Goal: Task Accomplishment & Management: Use online tool/utility

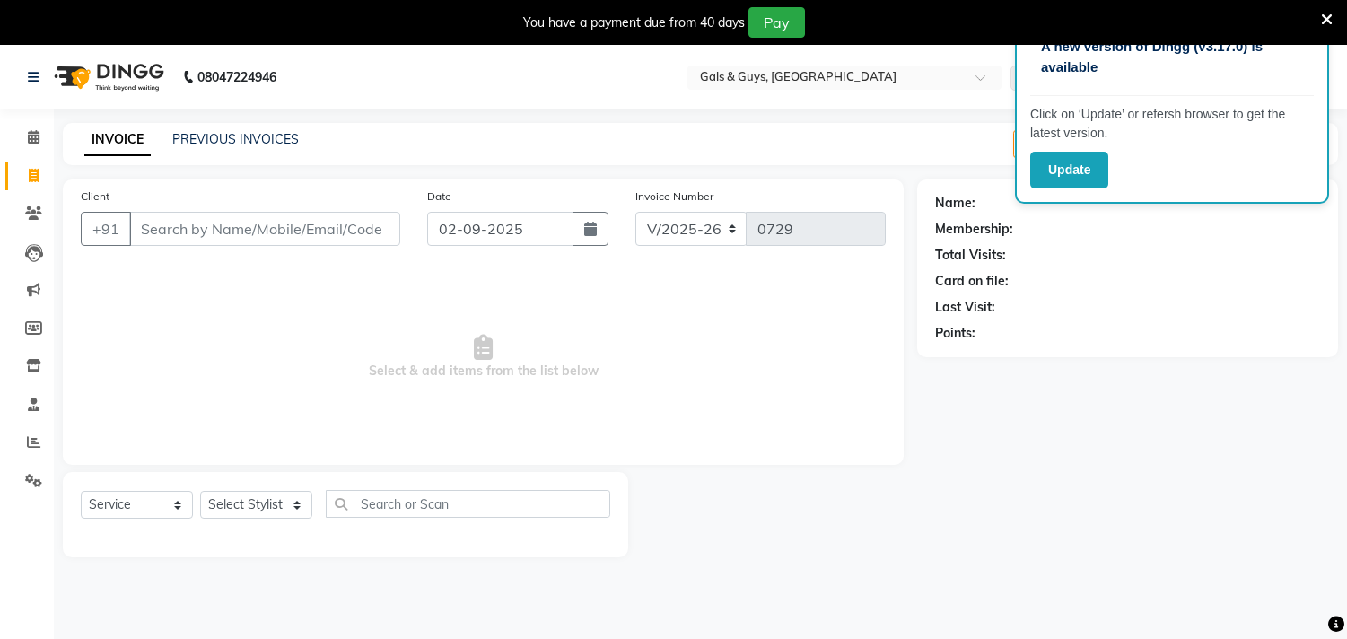
select select "7505"
select select "service"
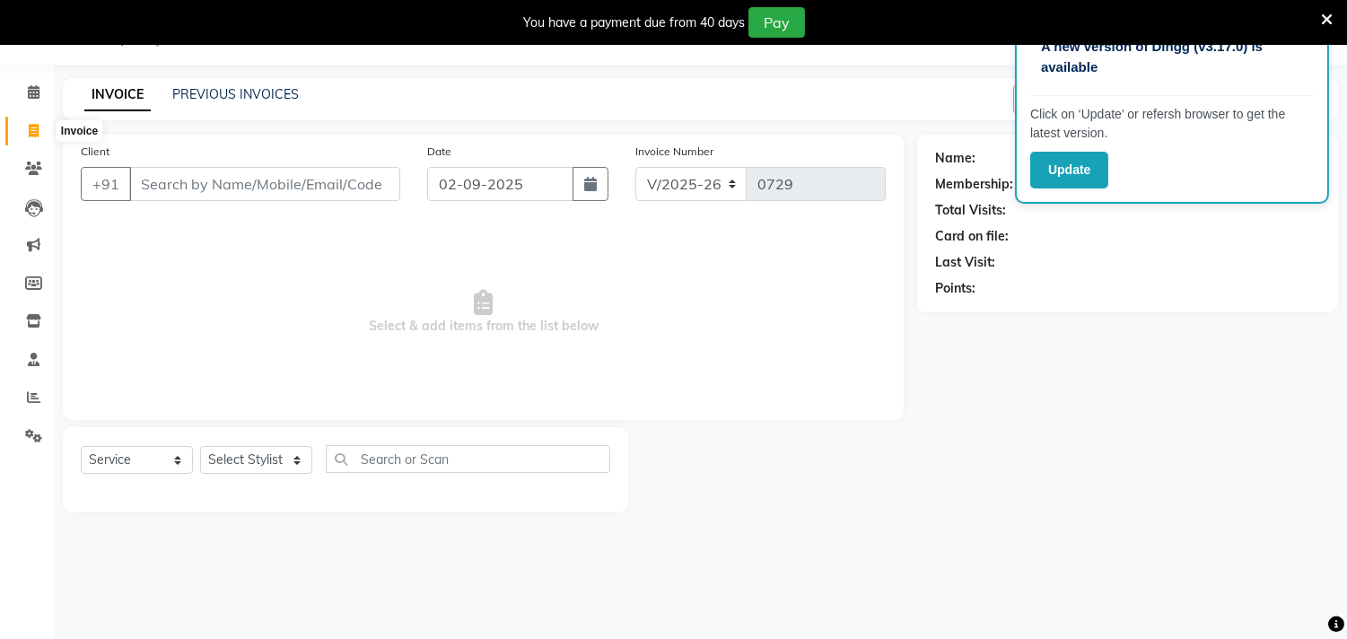
drag, startPoint x: 0, startPoint y: 0, endPoint x: 27, endPoint y: 132, distance: 134.6
click at [29, 132] on icon at bounding box center [34, 130] width 10 height 13
select select "service"
type input "0729"
select select "7505"
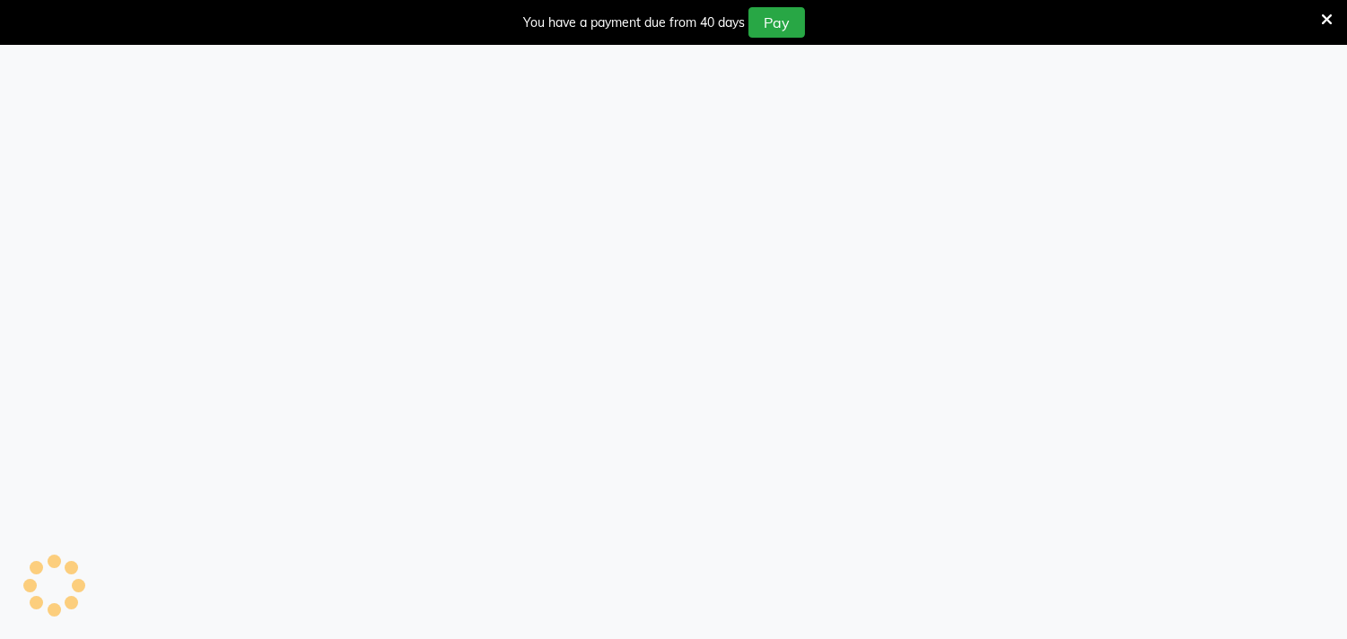
select select "service"
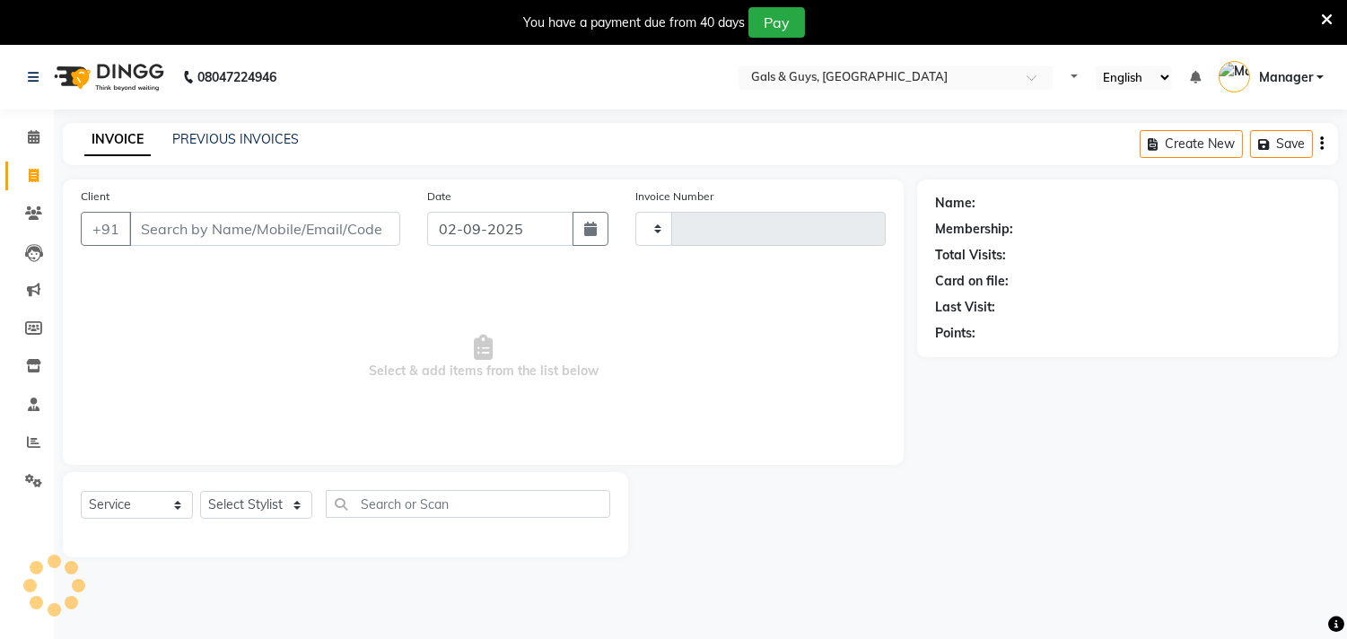
type input "0729"
select select "7505"
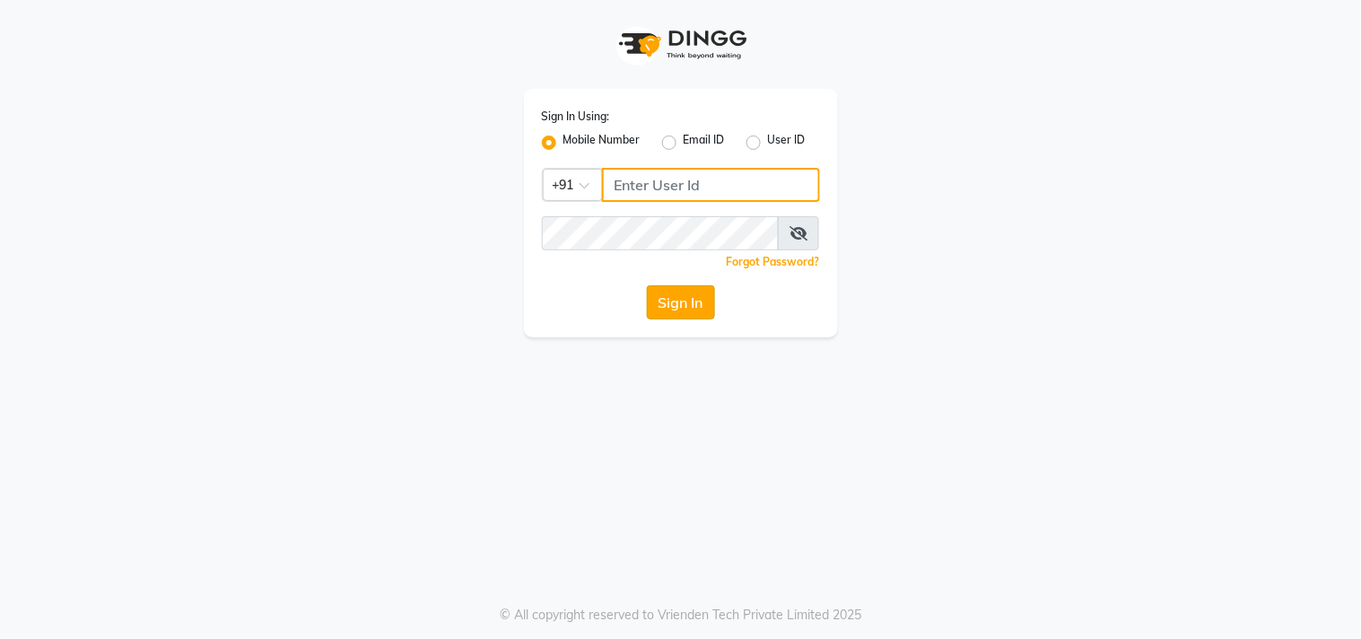
type input "9559808482"
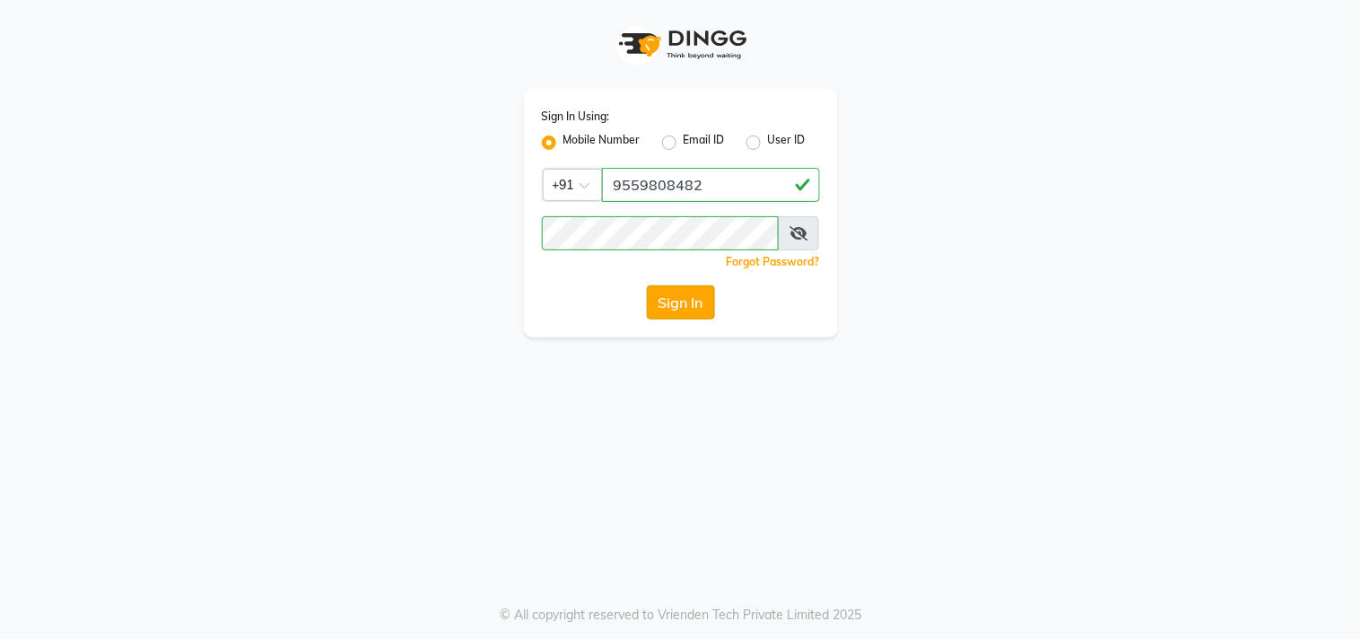
click at [688, 307] on button "Sign In" at bounding box center [681, 302] width 68 height 34
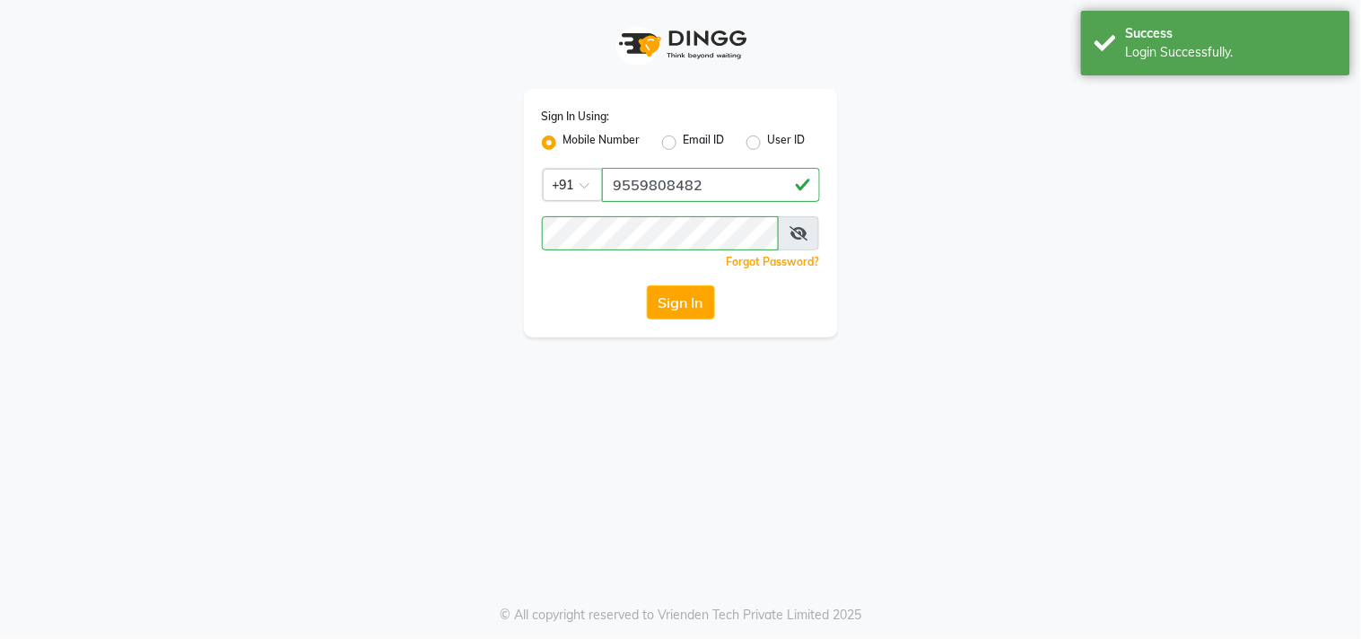
select select "7505"
select select "service"
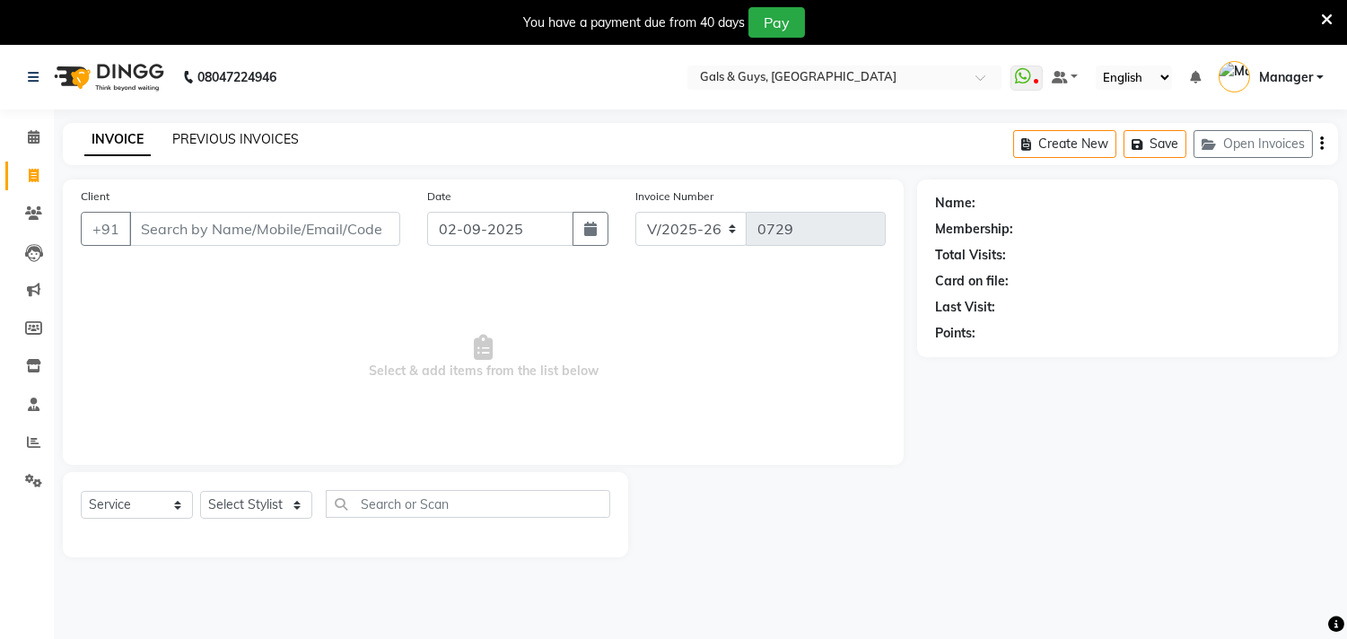
click at [226, 145] on link "PREVIOUS INVOICES" at bounding box center [235, 139] width 126 height 16
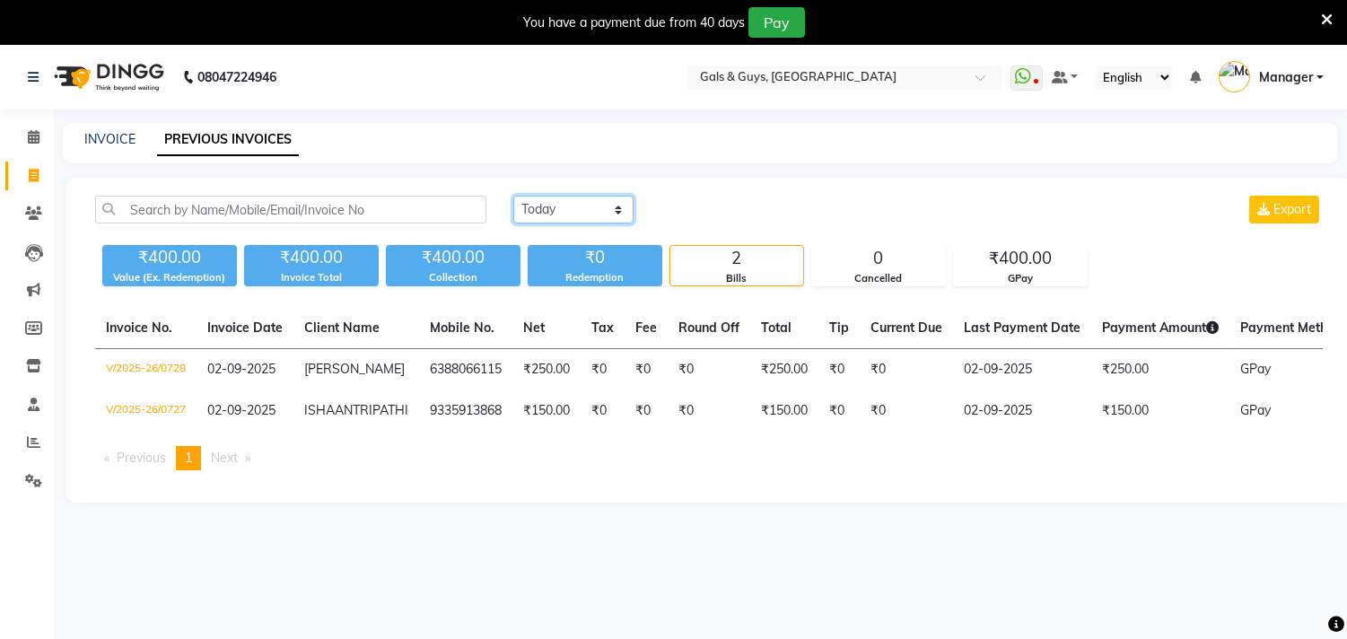
click at [525, 208] on select "Today Yesterday Custom Range" at bounding box center [573, 210] width 120 height 28
select select "range"
click at [513, 196] on select "Today Yesterday Custom Range" at bounding box center [573, 210] width 120 height 28
click at [684, 205] on input "02-09-2025" at bounding box center [720, 209] width 126 height 25
select select "9"
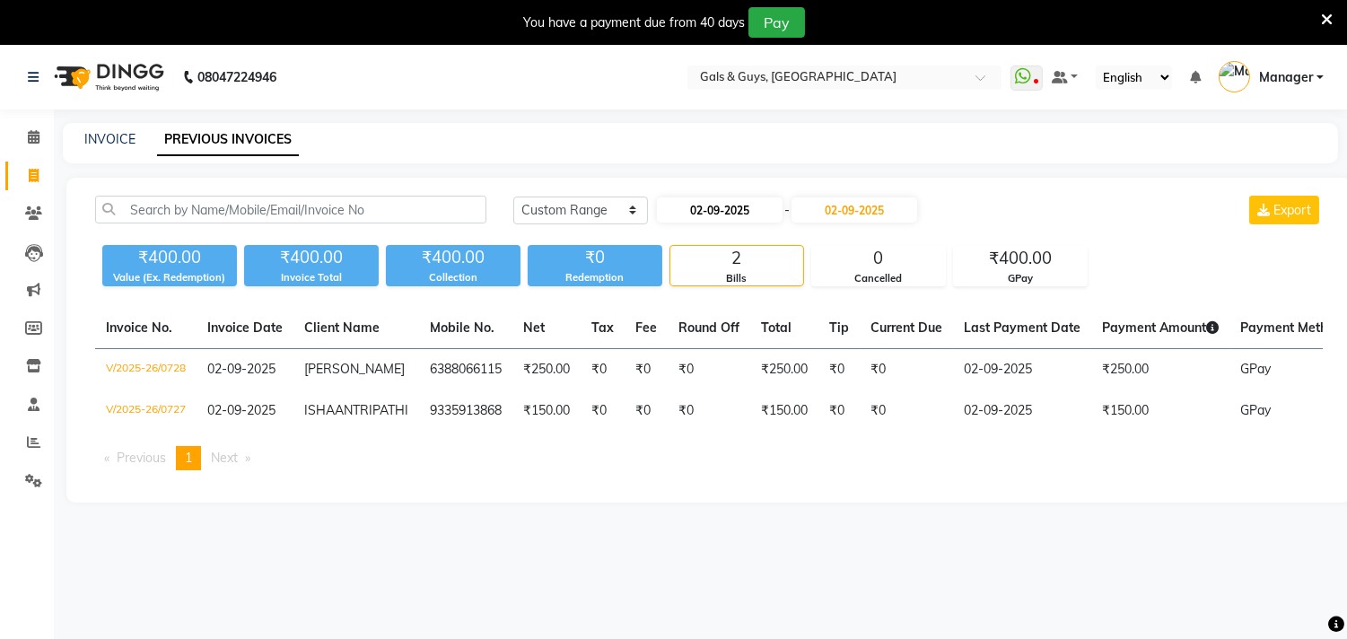
select select "2025"
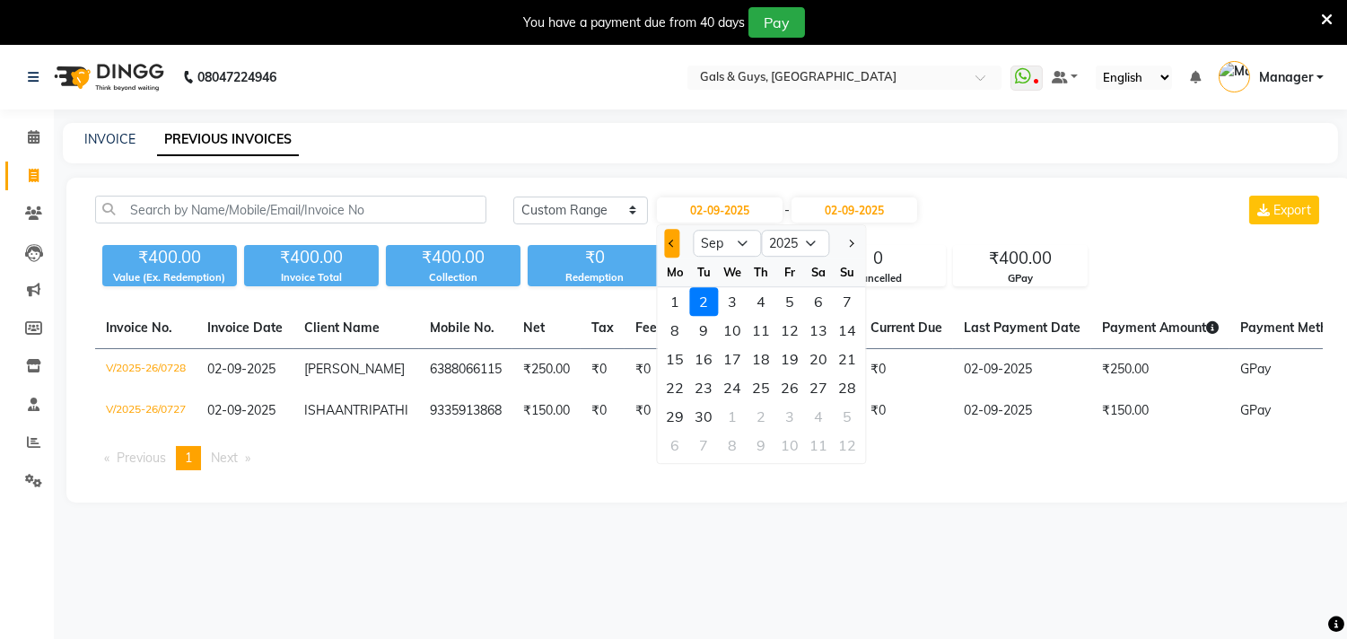
click at [678, 239] on button "Previous month" at bounding box center [671, 243] width 15 height 29
select select "8"
click at [819, 414] on div "30" at bounding box center [818, 416] width 29 height 29
type input "30-08-2025"
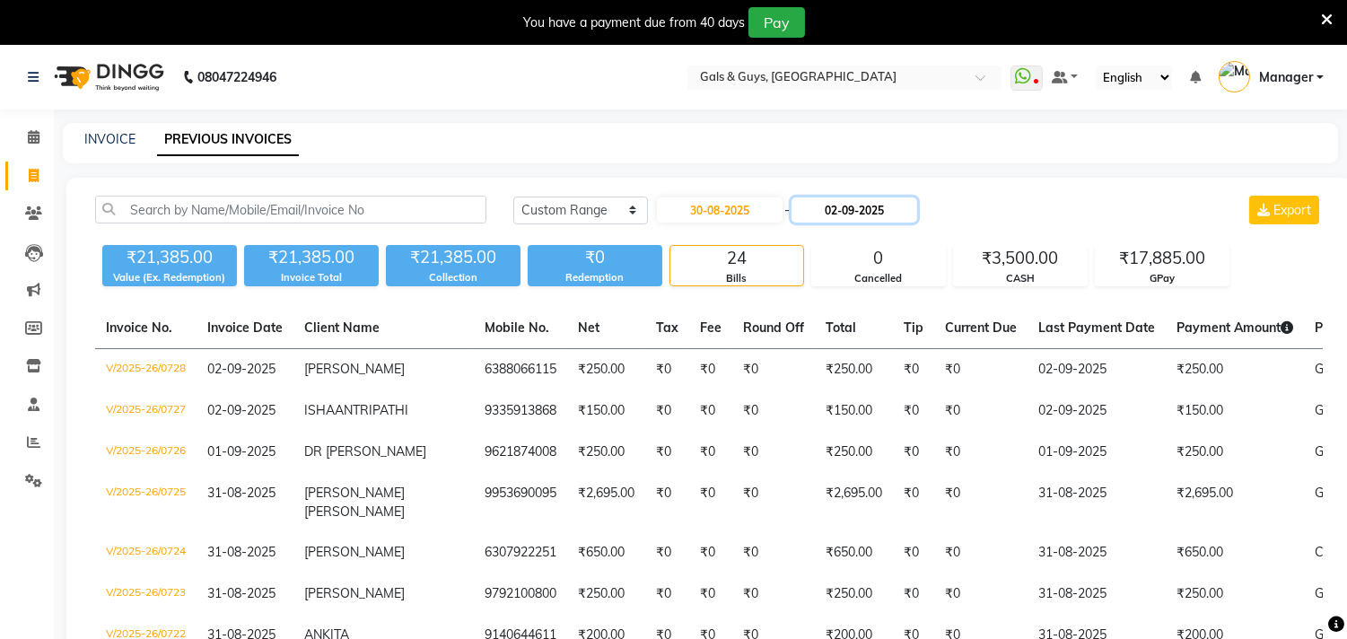
click at [845, 209] on input "02-09-2025" at bounding box center [854, 209] width 126 height 25
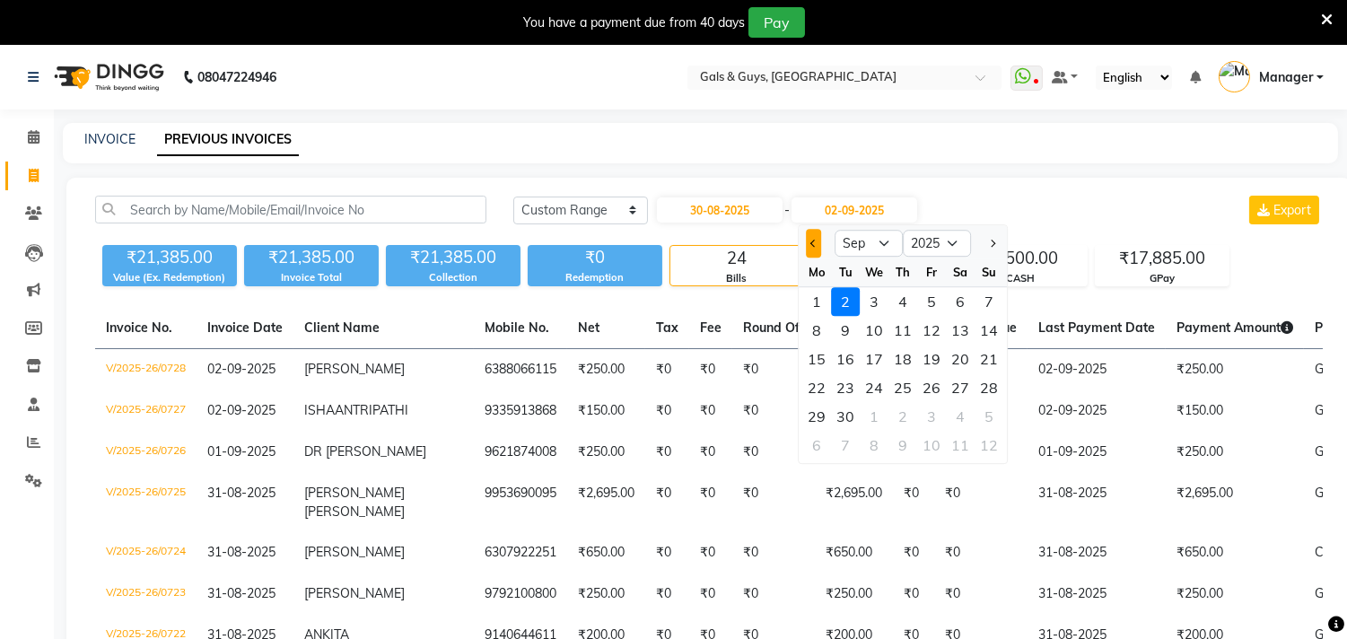
click at [807, 240] on button "Previous month" at bounding box center [813, 243] width 15 height 29
select select "8"
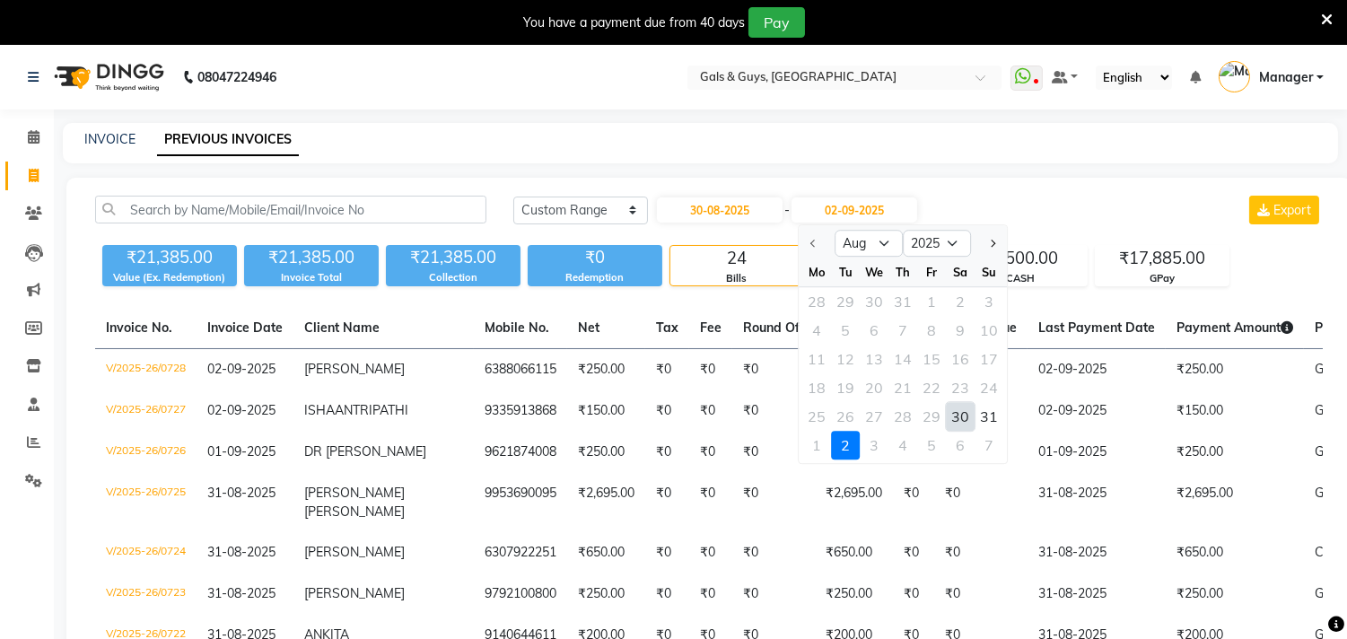
click at [948, 413] on div "30" at bounding box center [960, 416] width 29 height 29
type input "30-08-2025"
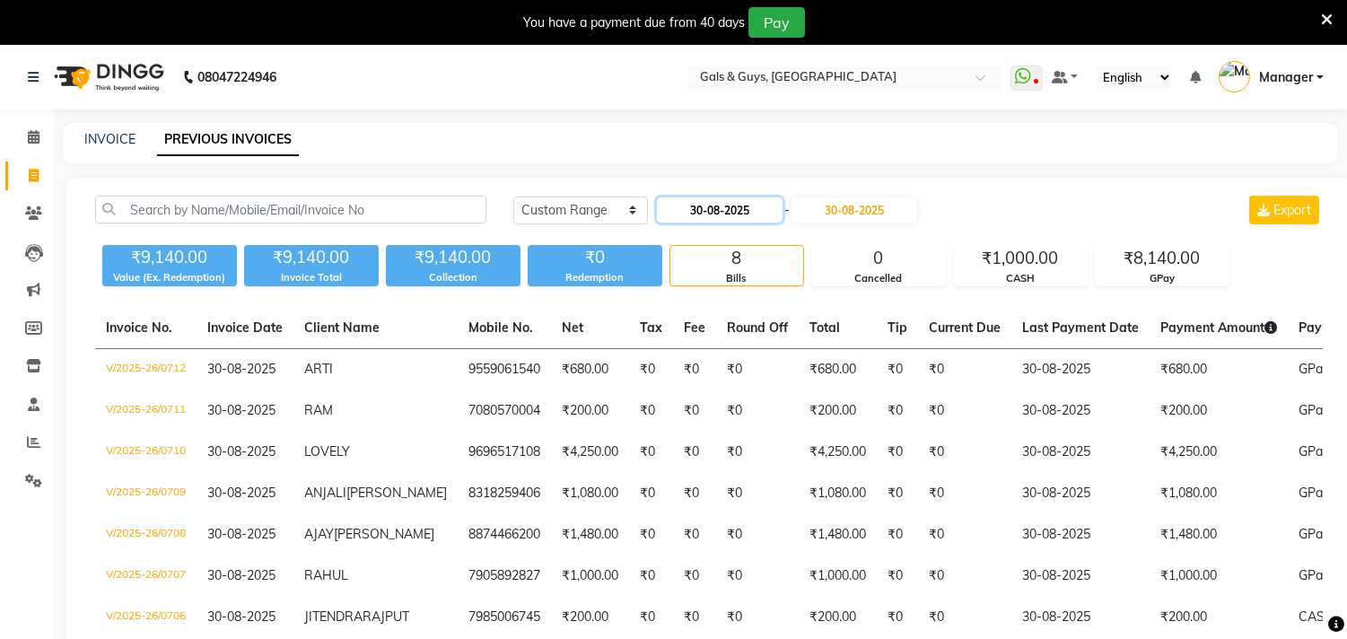
click at [725, 205] on input "30-08-2025" at bounding box center [720, 209] width 126 height 25
select select "8"
select select "2025"
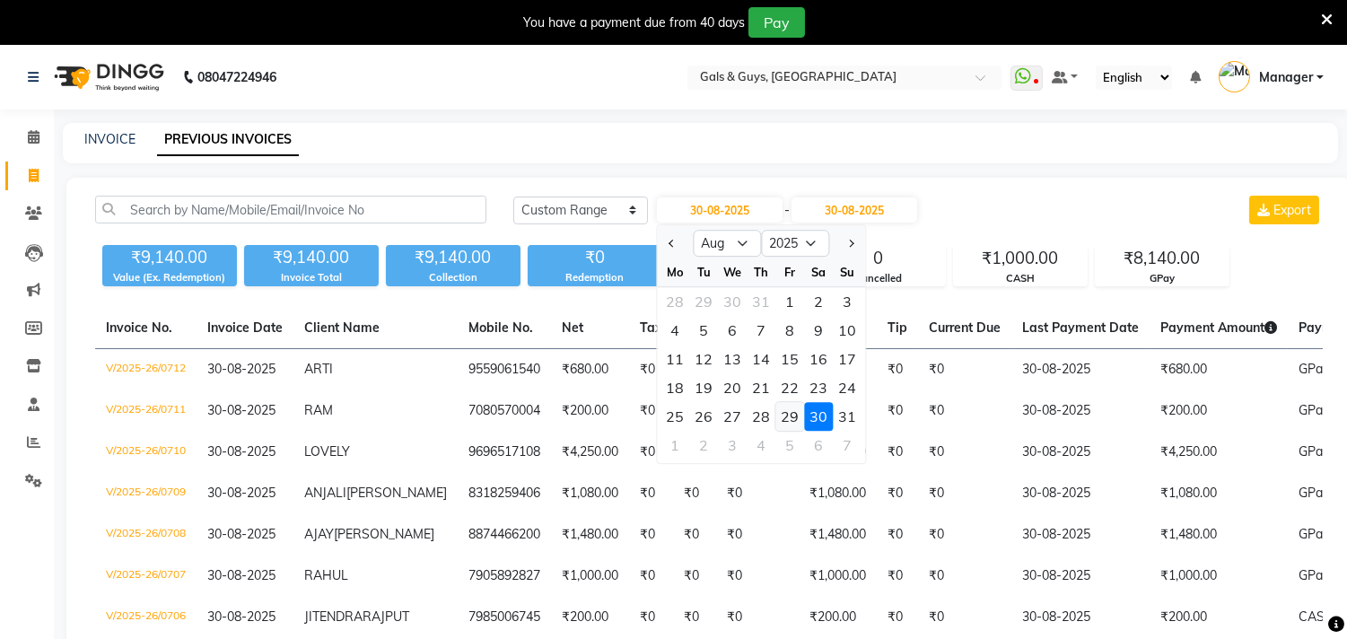
click at [793, 413] on div "29" at bounding box center [789, 416] width 29 height 29
type input "29-08-2025"
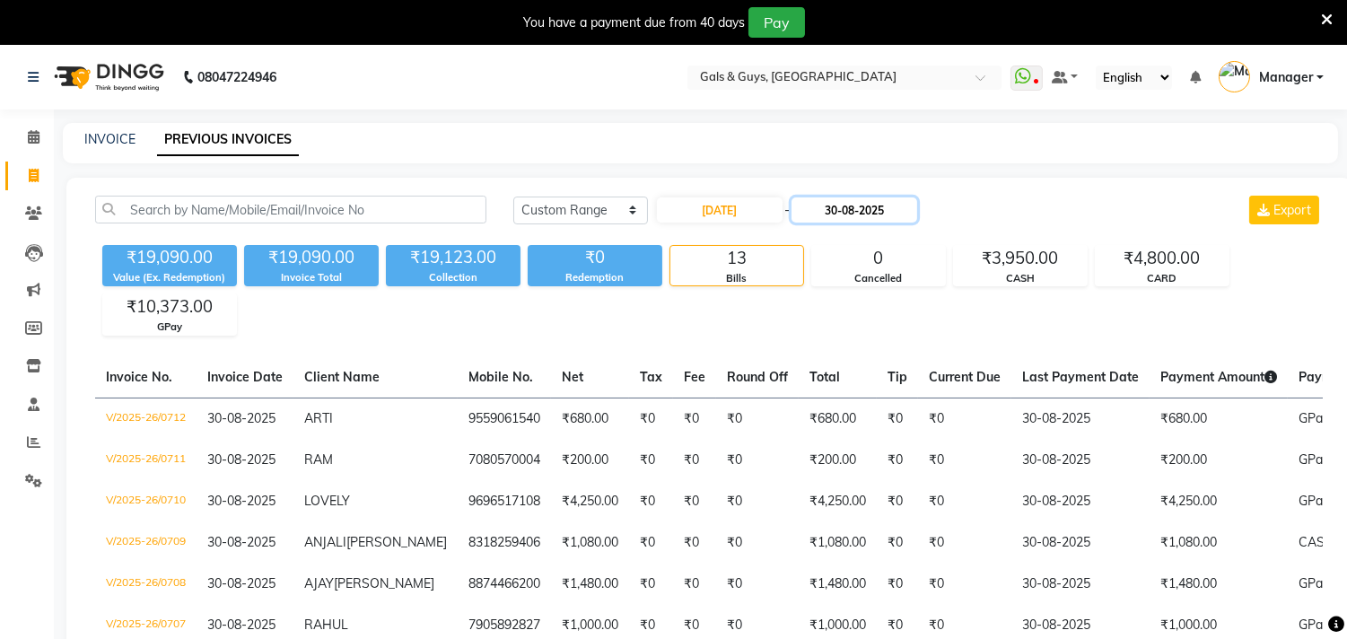
click at [873, 210] on input "30-08-2025" at bounding box center [854, 209] width 126 height 25
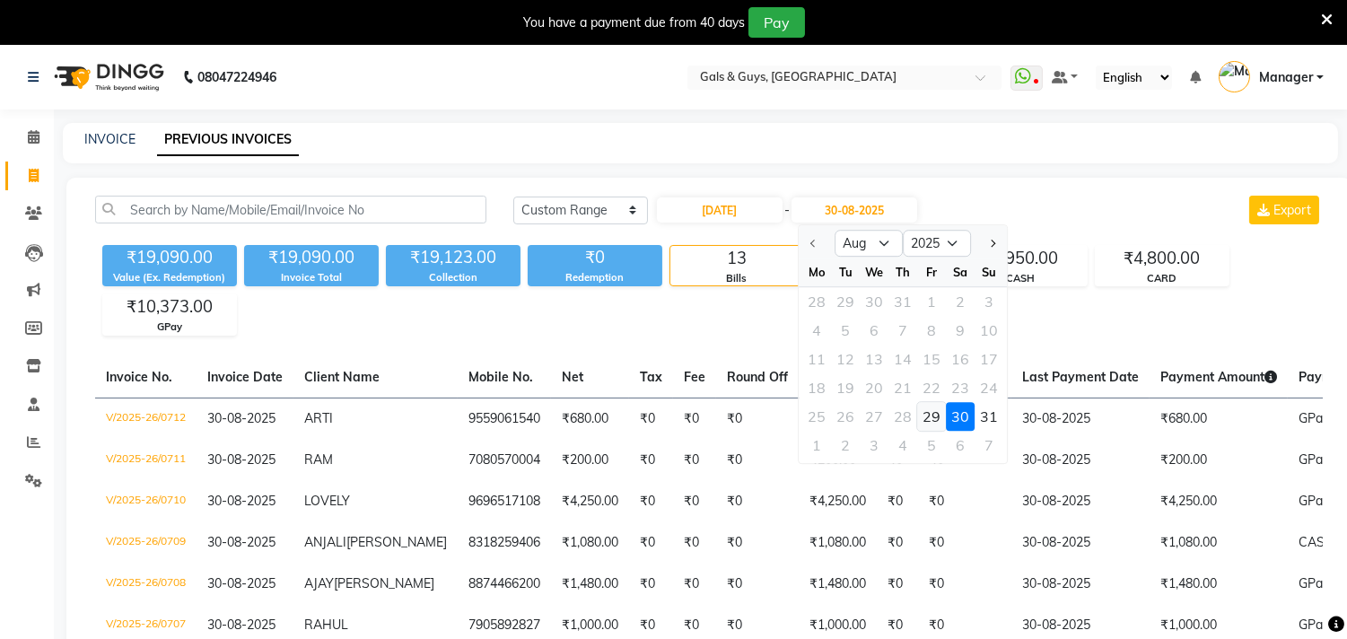
click at [930, 419] on div "29" at bounding box center [931, 416] width 29 height 29
type input "29-08-2025"
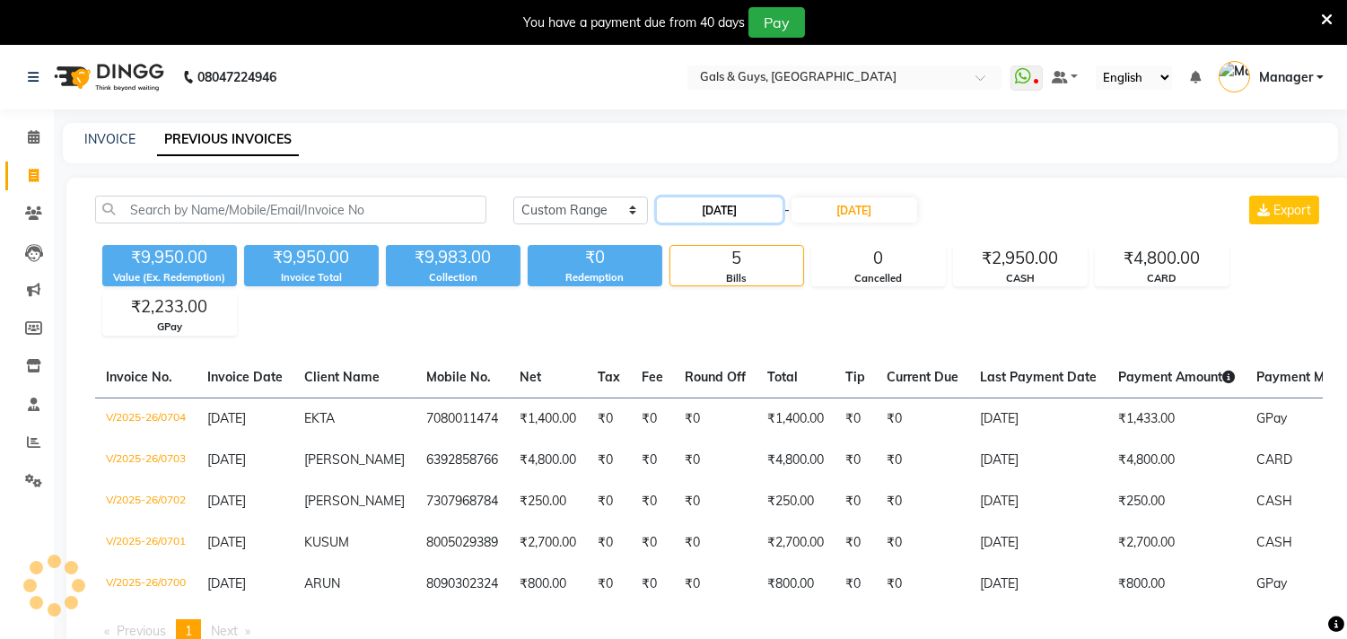
click at [687, 204] on input "29-08-2025" at bounding box center [720, 209] width 126 height 25
select select "8"
select select "2025"
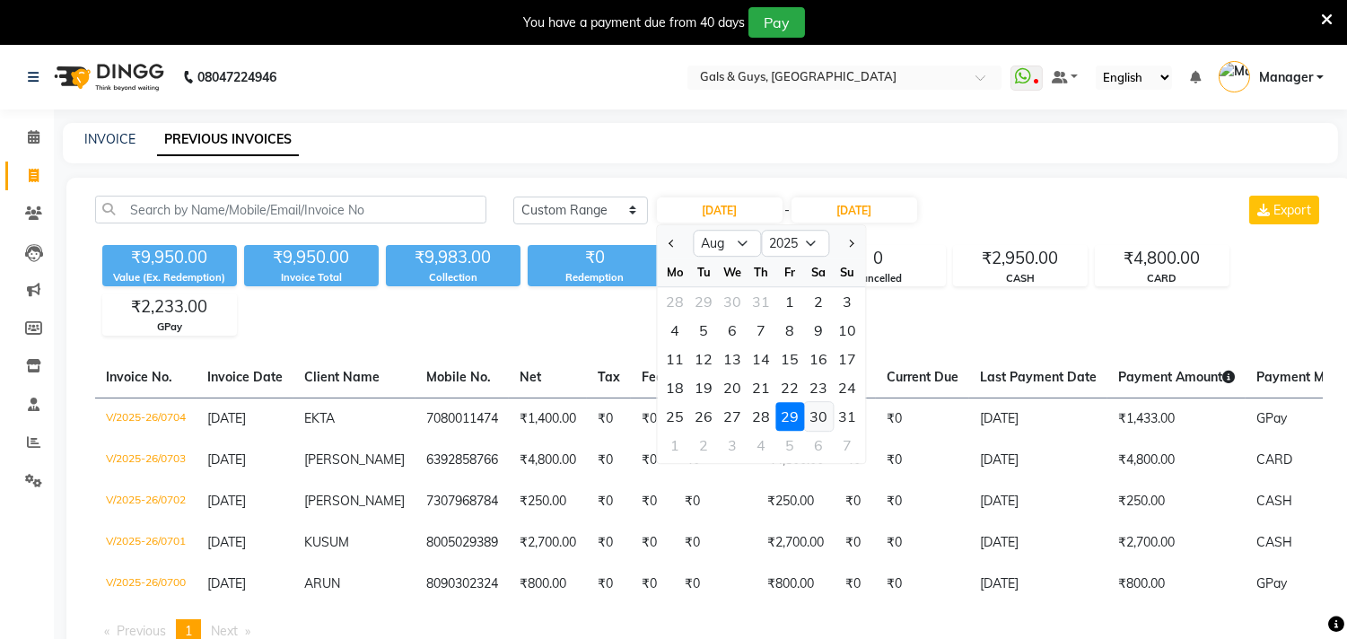
click at [813, 413] on div "30" at bounding box center [818, 416] width 29 height 29
type input "30-08-2025"
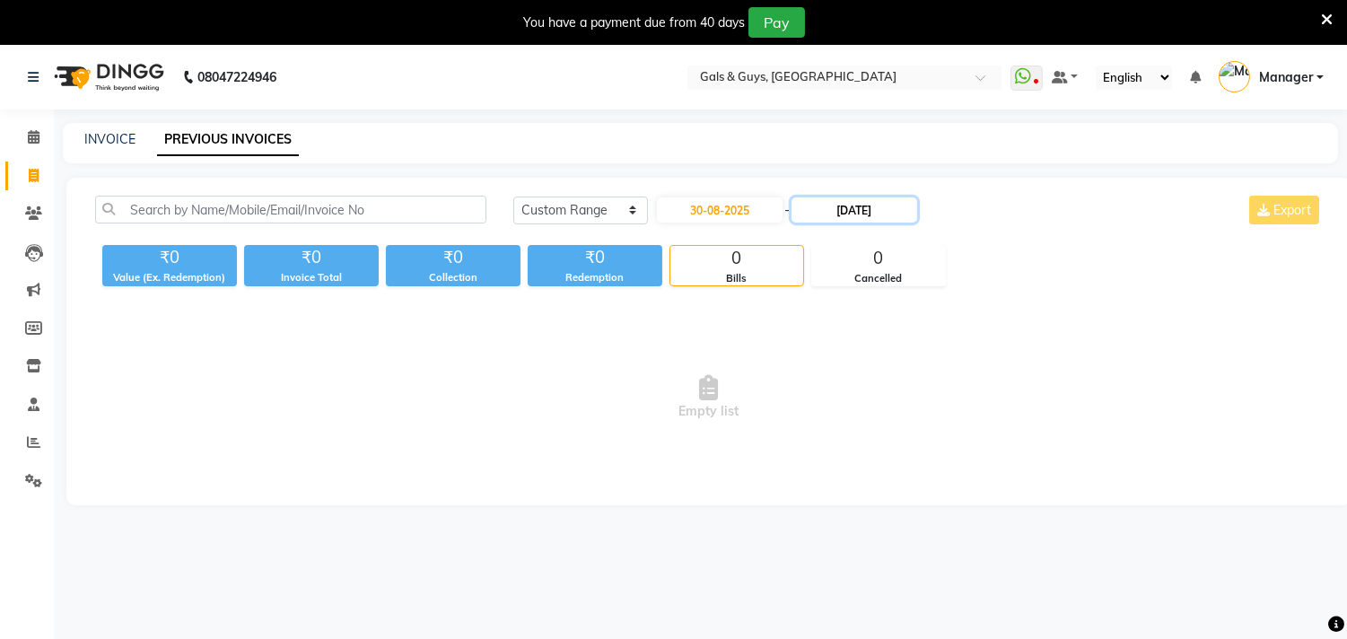
click at [877, 205] on input "29-08-2025" at bounding box center [854, 209] width 126 height 25
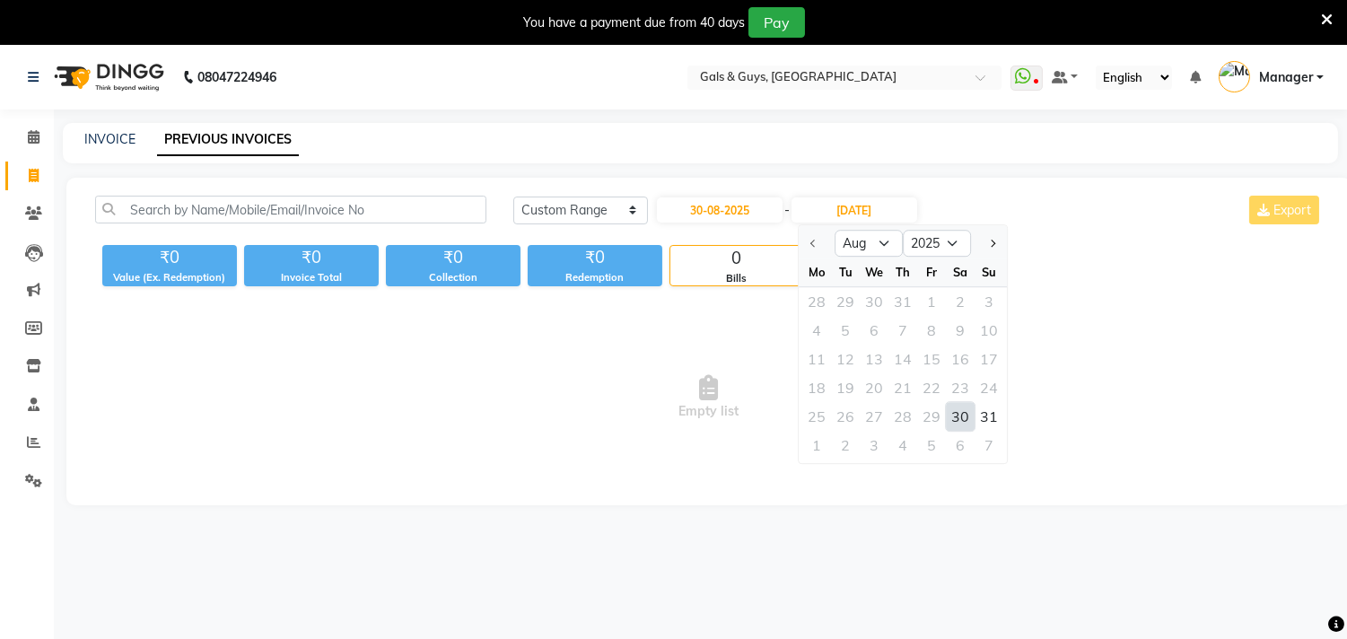
click at [957, 409] on div "30" at bounding box center [960, 416] width 29 height 29
type input "30-08-2025"
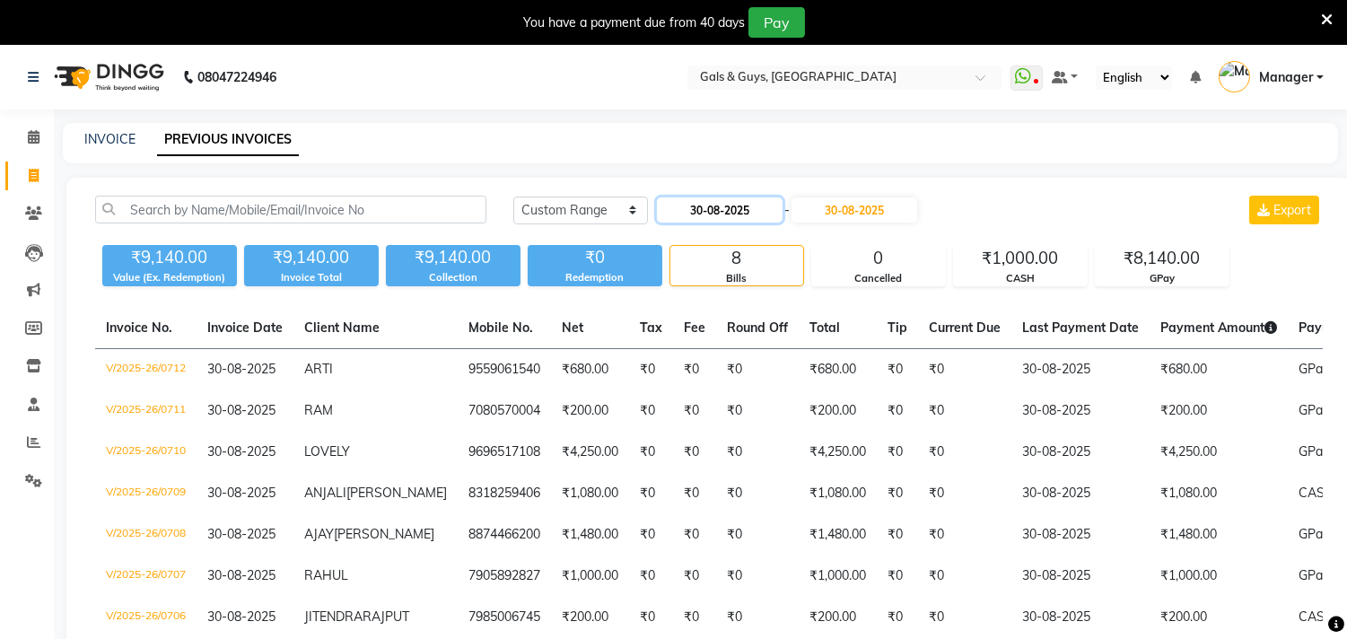
click at [711, 204] on input "30-08-2025" at bounding box center [720, 209] width 126 height 25
select select "8"
select select "2025"
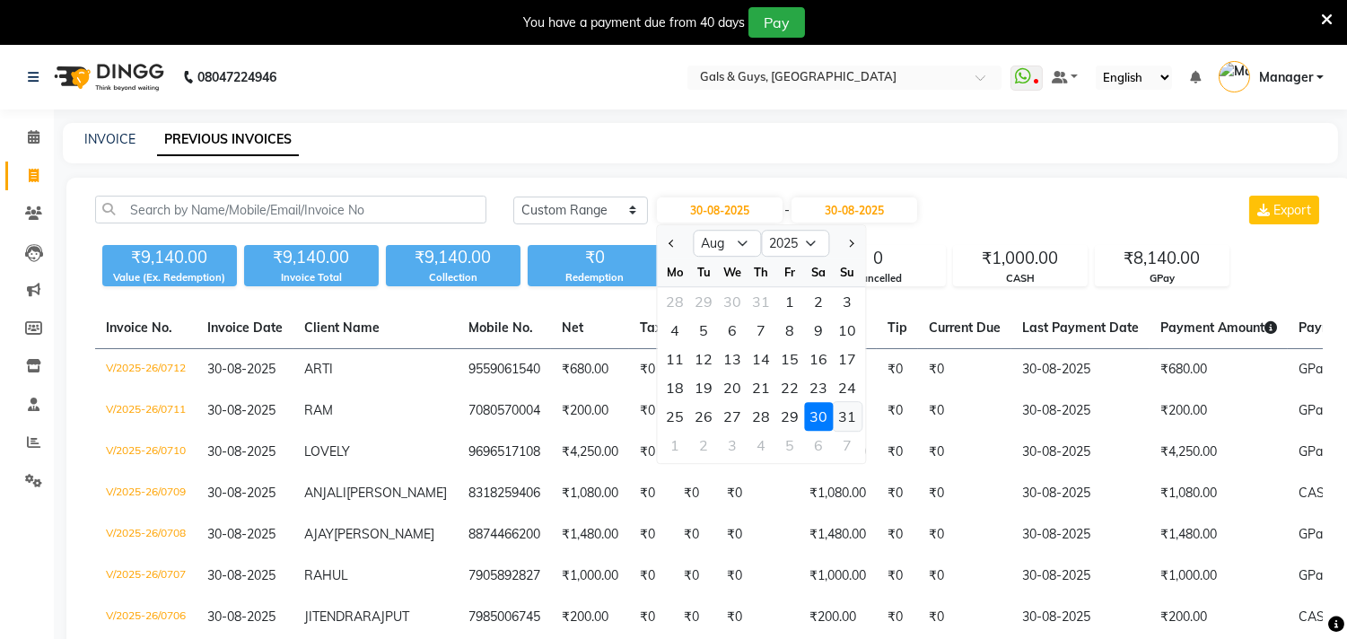
click at [851, 408] on div "31" at bounding box center [847, 416] width 29 height 29
type input "31-08-2025"
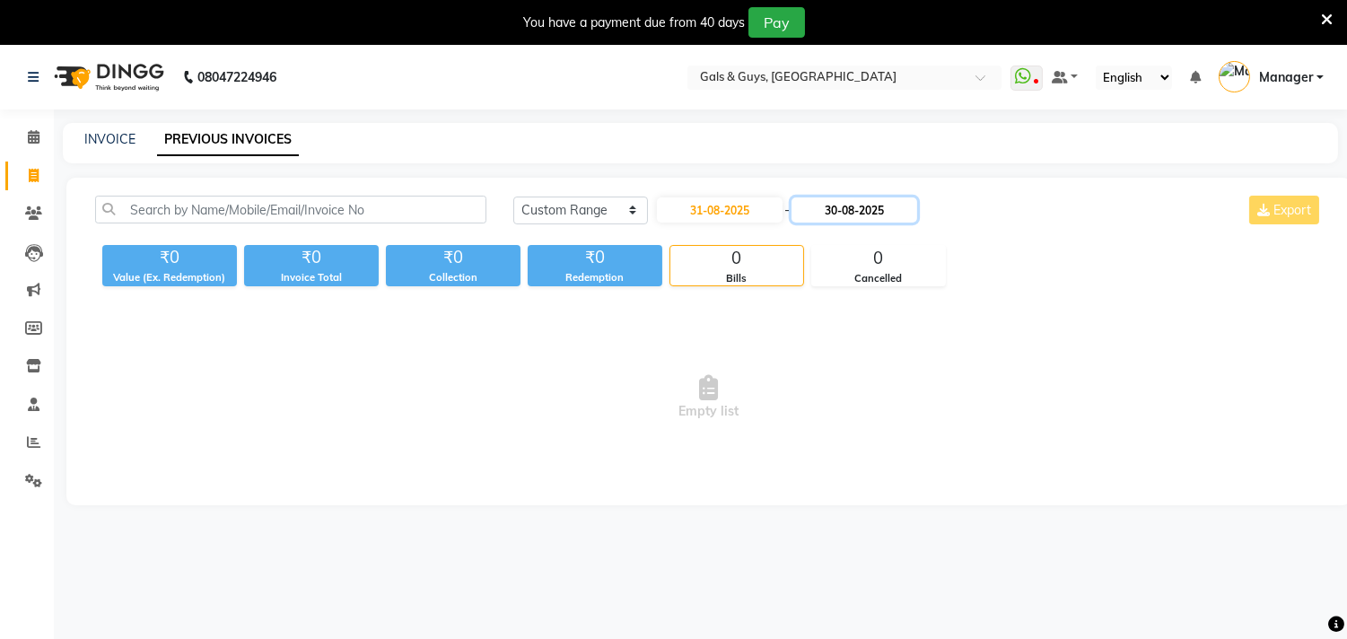
click at [891, 218] on input "30-08-2025" at bounding box center [854, 209] width 126 height 25
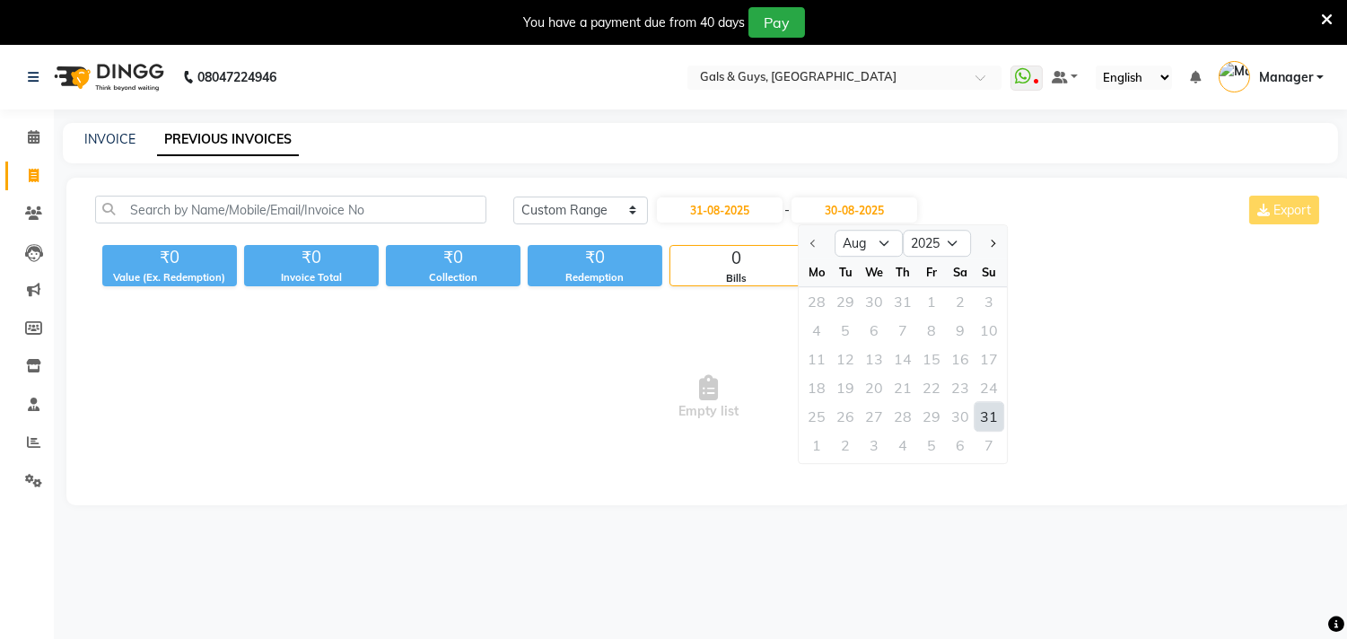
click at [981, 414] on div "31" at bounding box center [988, 416] width 29 height 29
type input "31-08-2025"
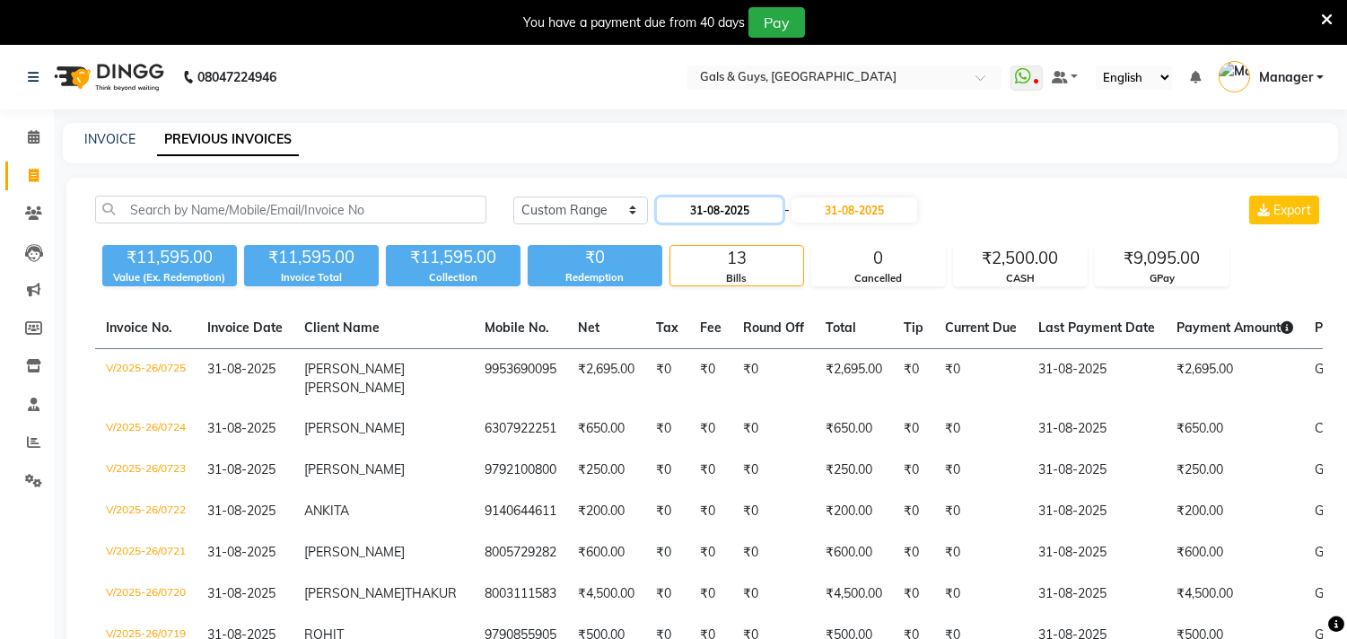
click at [769, 215] on input "31-08-2025" at bounding box center [720, 209] width 126 height 25
select select "8"
select select "2025"
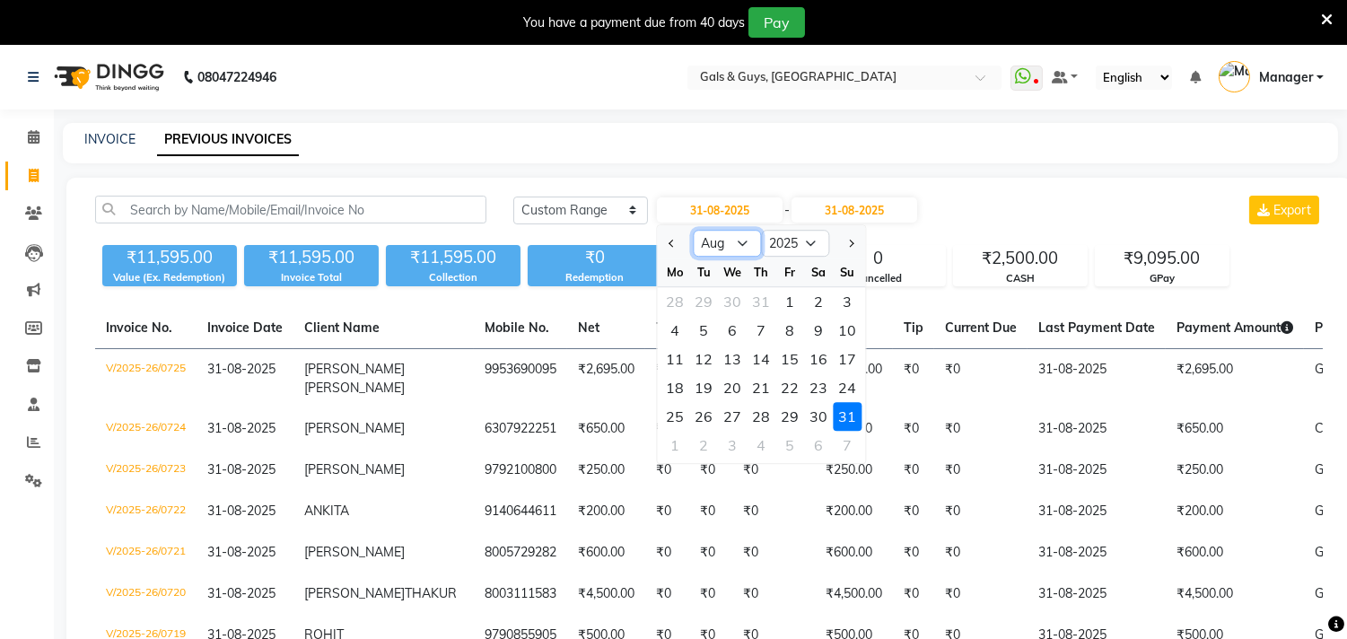
click at [743, 234] on select "Jan Feb Mar Apr May Jun Jul Aug Sep Oct Nov Dec" at bounding box center [727, 243] width 68 height 27
select select "9"
click at [693, 230] on select "Jan Feb Mar Apr May Jun Jul Aug Sep Oct Nov Dec" at bounding box center [727, 243] width 68 height 27
click at [530, 207] on select "Today Yesterday Custom Range" at bounding box center [580, 210] width 135 height 28
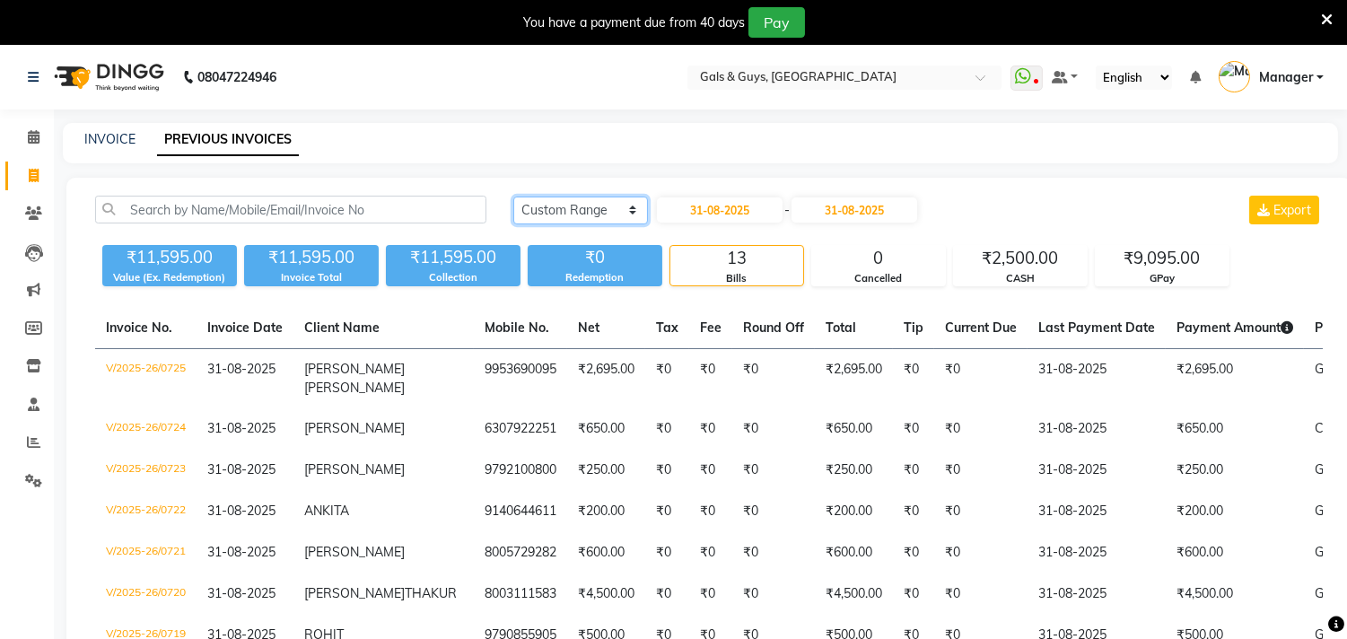
click at [615, 215] on select "Today Yesterday Custom Range" at bounding box center [580, 210] width 135 height 28
click at [513, 196] on select "Today Yesterday Custom Range" at bounding box center [580, 210] width 135 height 28
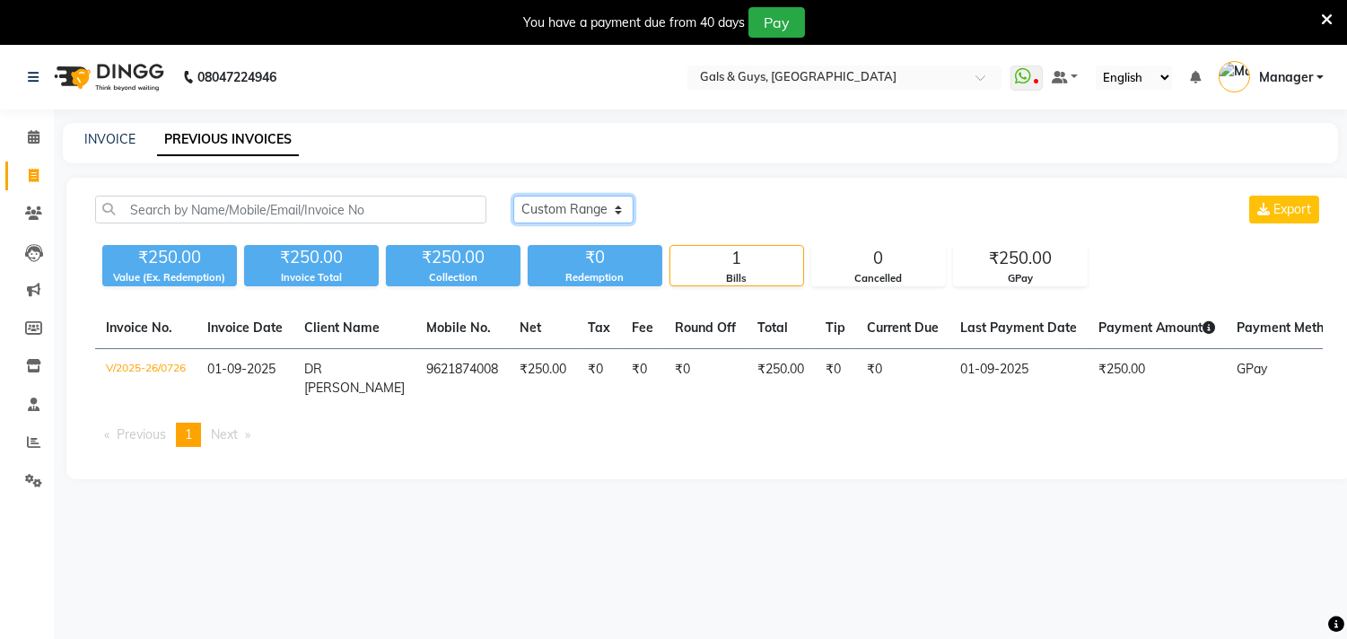
click at [624, 197] on select "Today Yesterday Custom Range" at bounding box center [573, 210] width 120 height 28
select select "range"
click at [513, 196] on select "Today Yesterday Custom Range" at bounding box center [573, 210] width 120 height 28
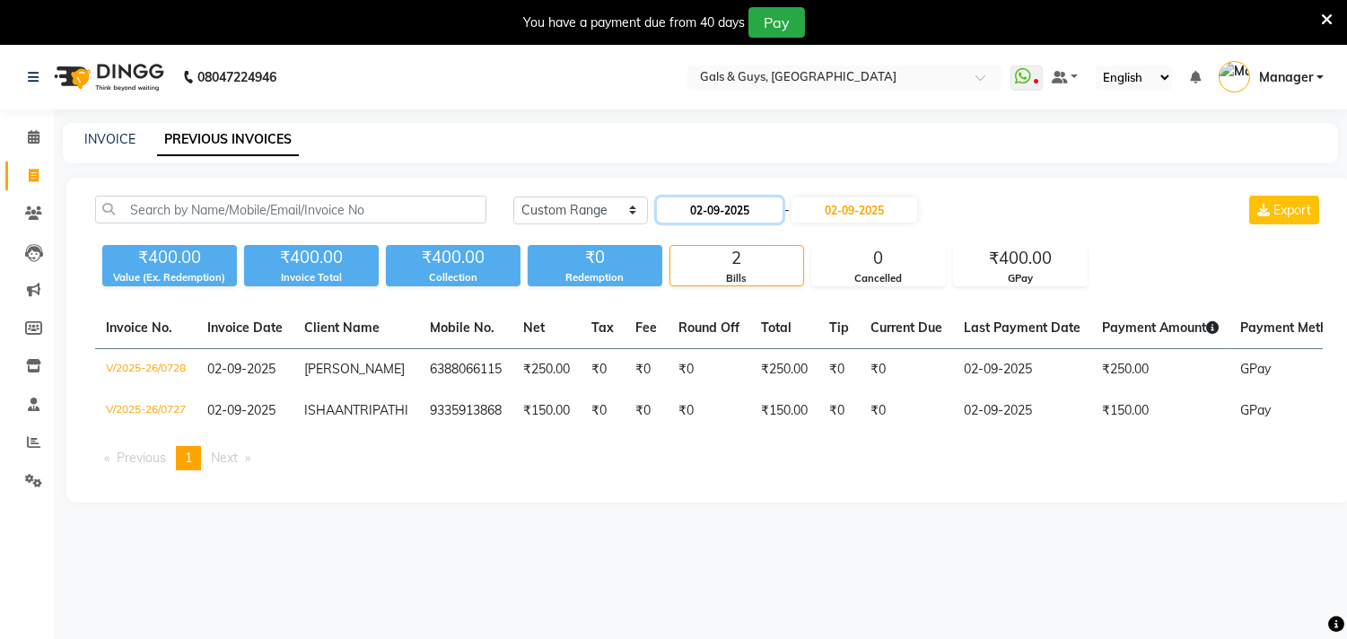
click at [736, 209] on input "02-09-2025" at bounding box center [720, 209] width 126 height 25
select select "9"
select select "2025"
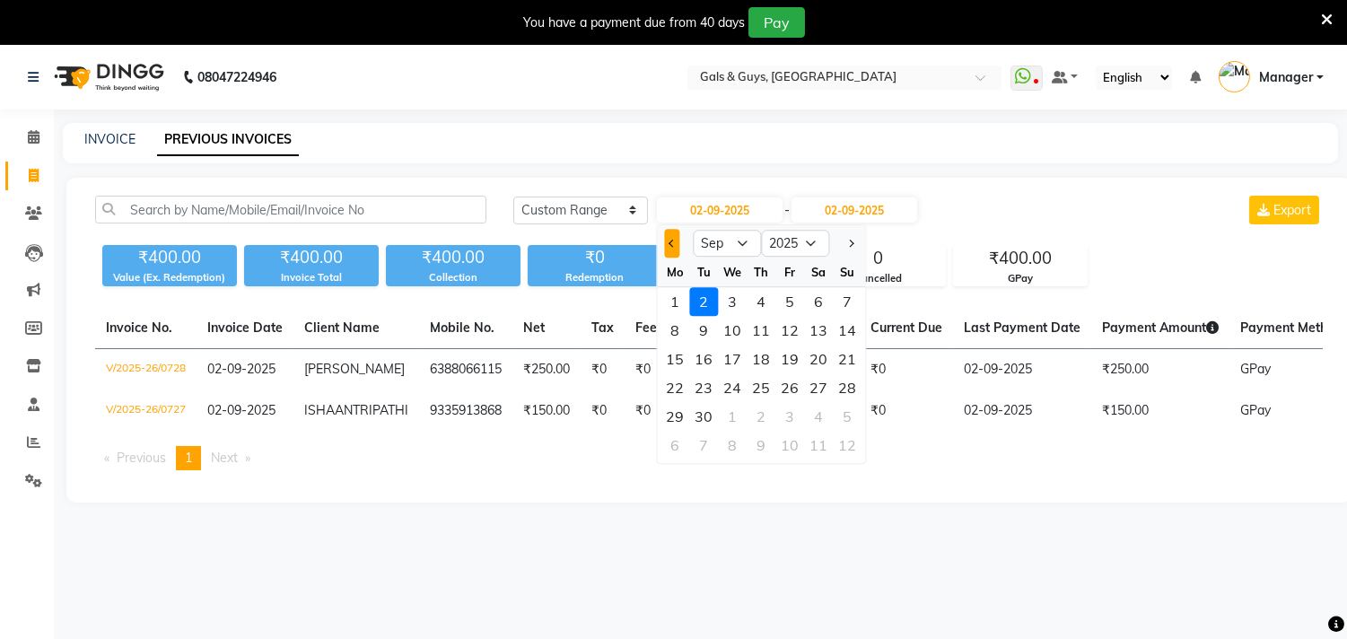
click at [669, 236] on button "Previous month" at bounding box center [671, 243] width 15 height 29
select select "8"
click at [822, 413] on div "30" at bounding box center [818, 416] width 29 height 29
type input "30-08-2025"
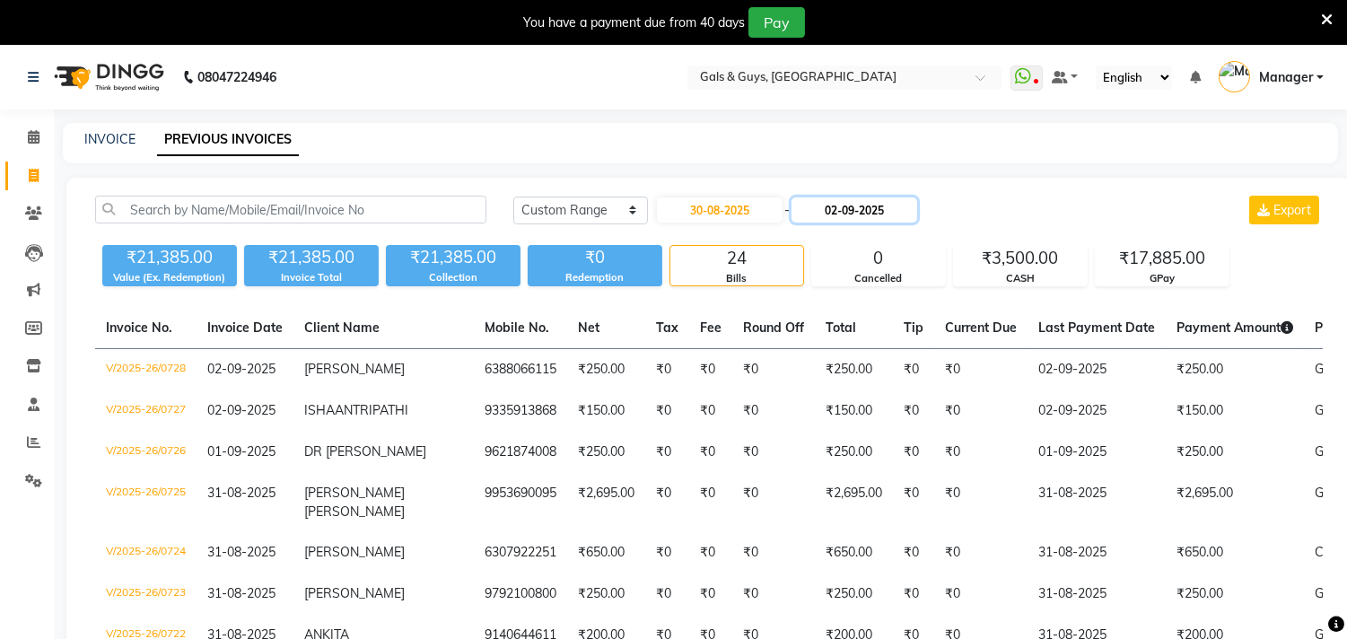
click at [837, 212] on input "02-09-2025" at bounding box center [854, 209] width 126 height 25
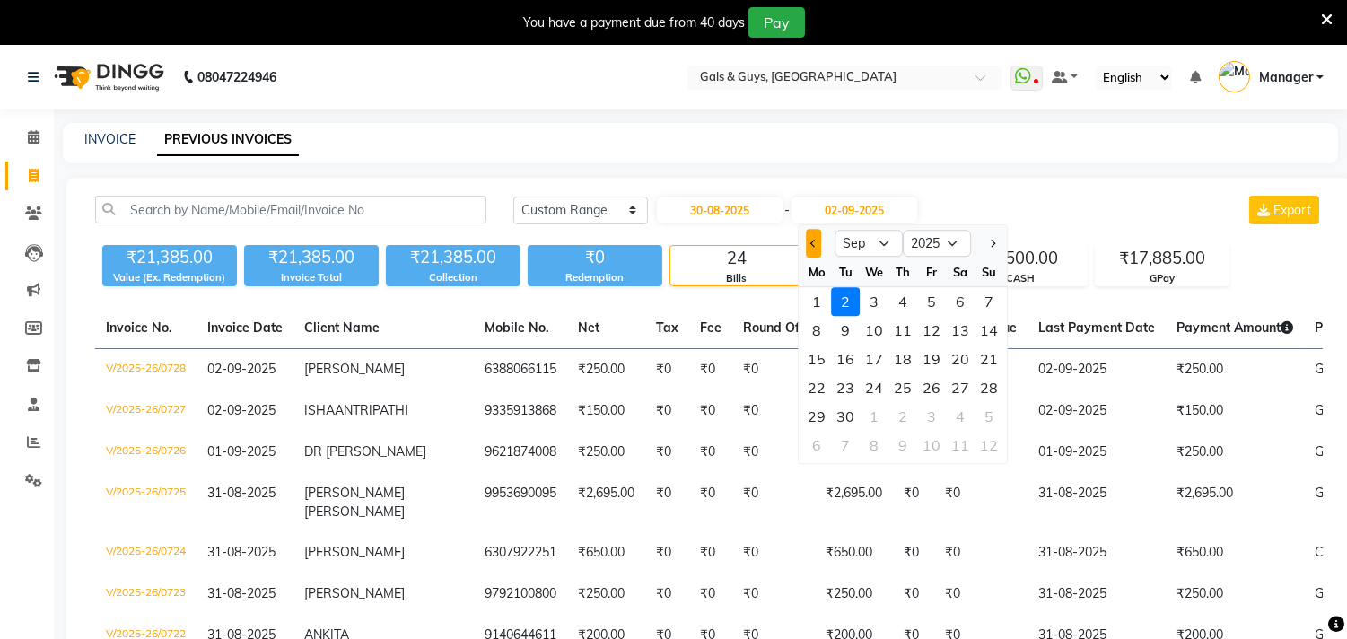
click at [818, 246] on button "Previous month" at bounding box center [813, 243] width 15 height 29
select select "8"
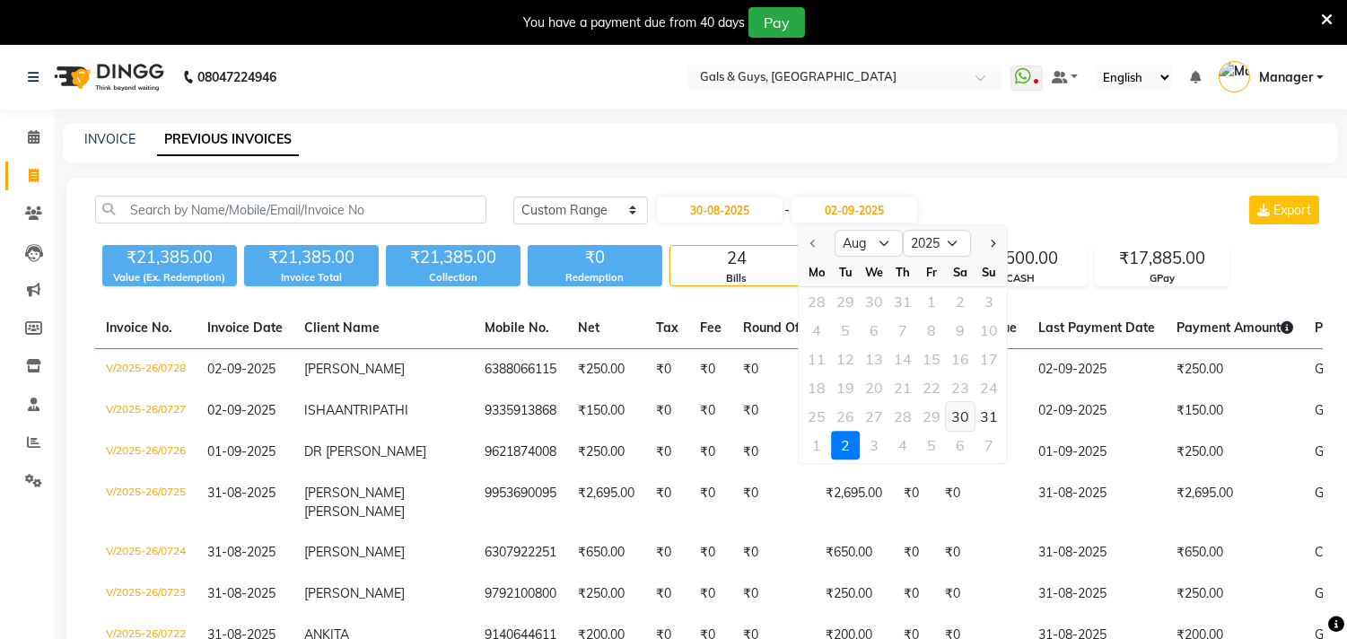
click at [958, 415] on div "30" at bounding box center [960, 416] width 29 height 29
type input "30-08-2025"
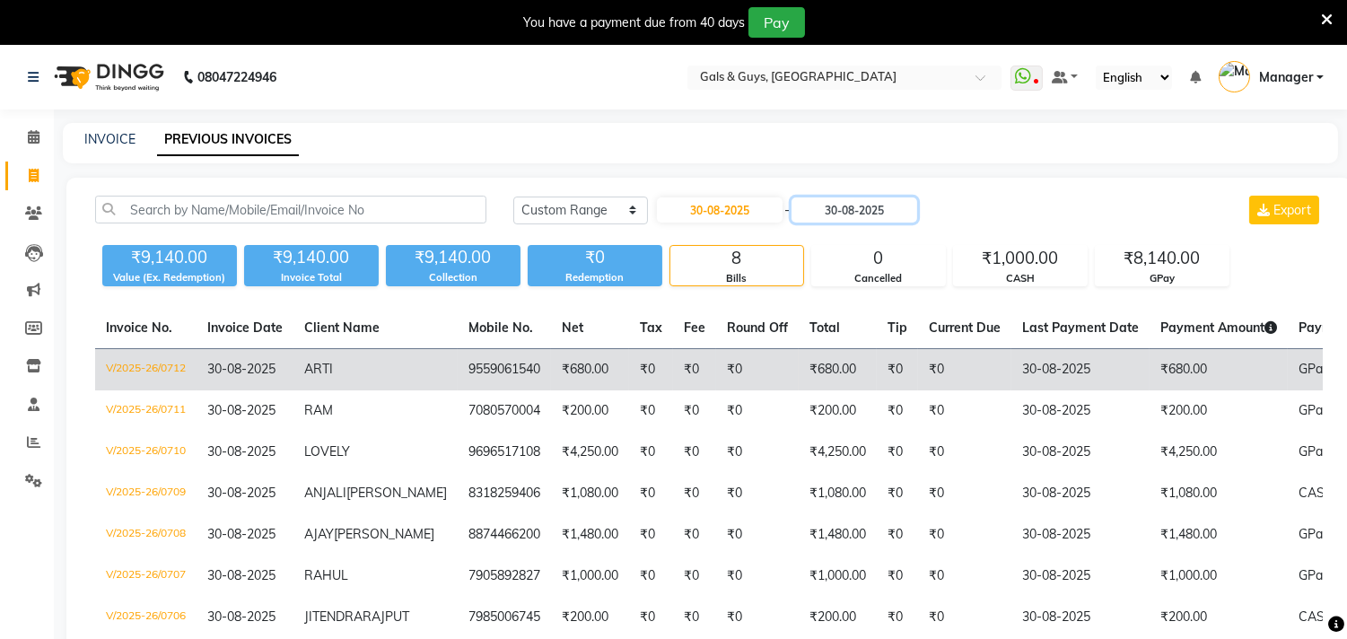
scroll to position [100, 0]
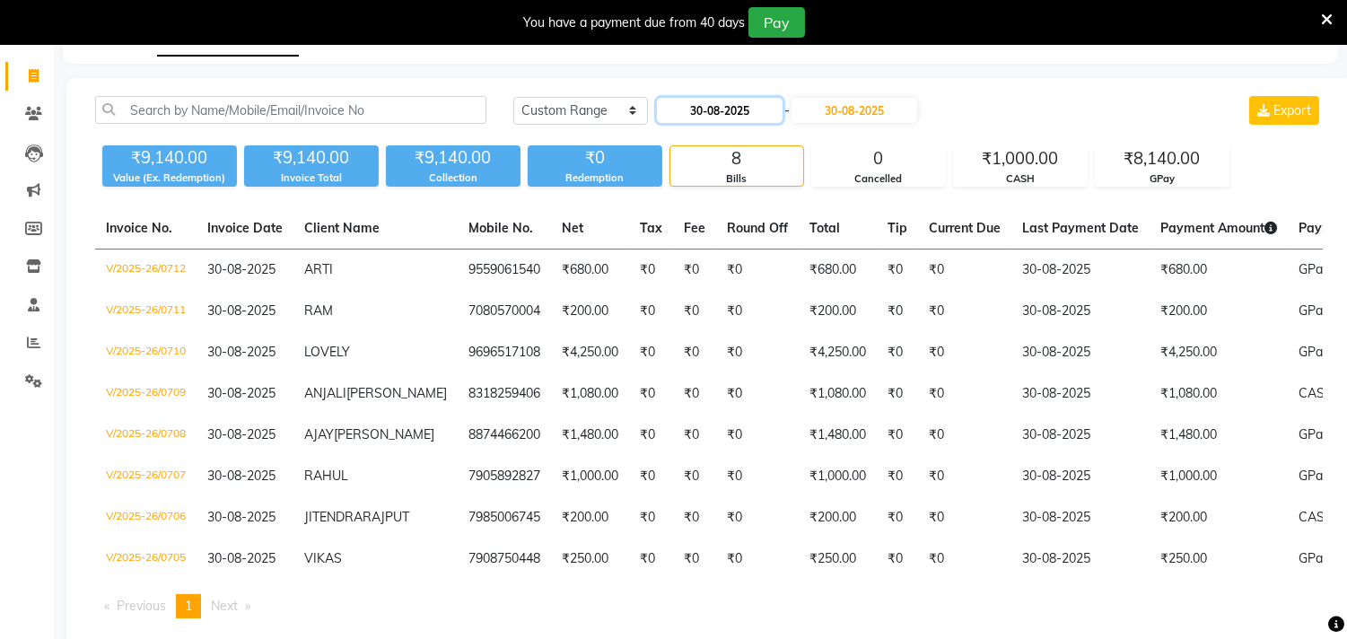
click at [700, 115] on input "30-08-2025" at bounding box center [720, 110] width 126 height 25
select select "8"
select select "2025"
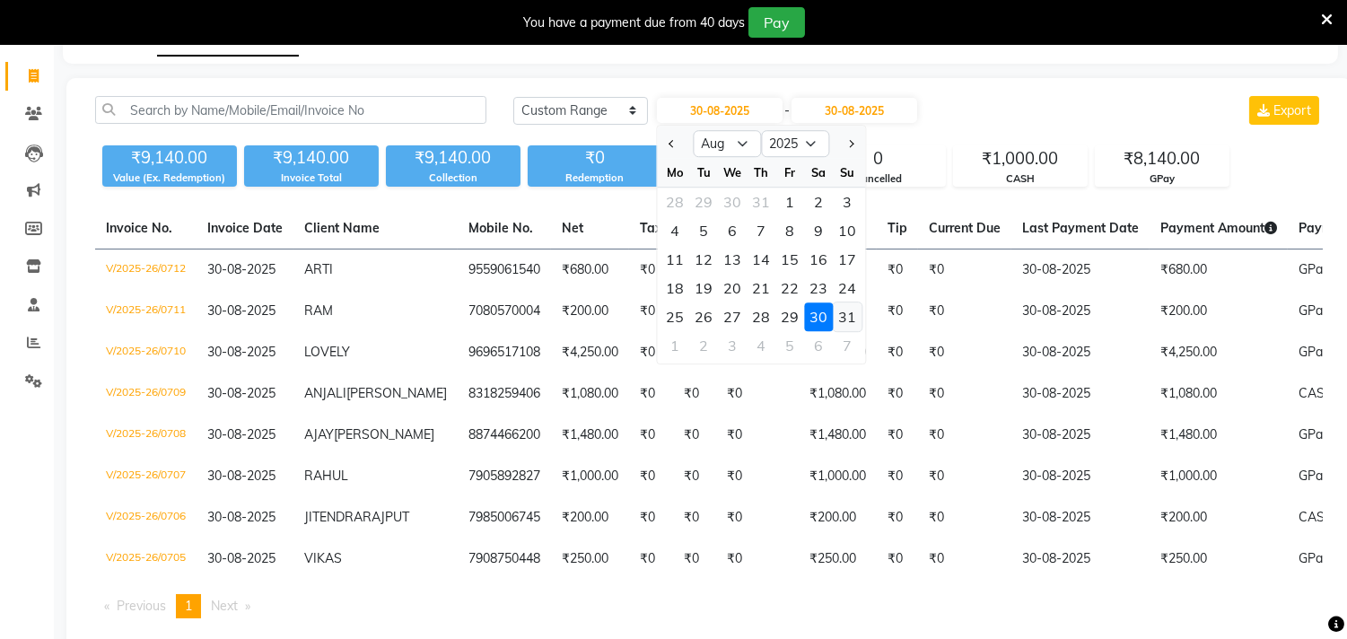
click at [846, 306] on div "31" at bounding box center [847, 316] width 29 height 29
type input "31-08-2025"
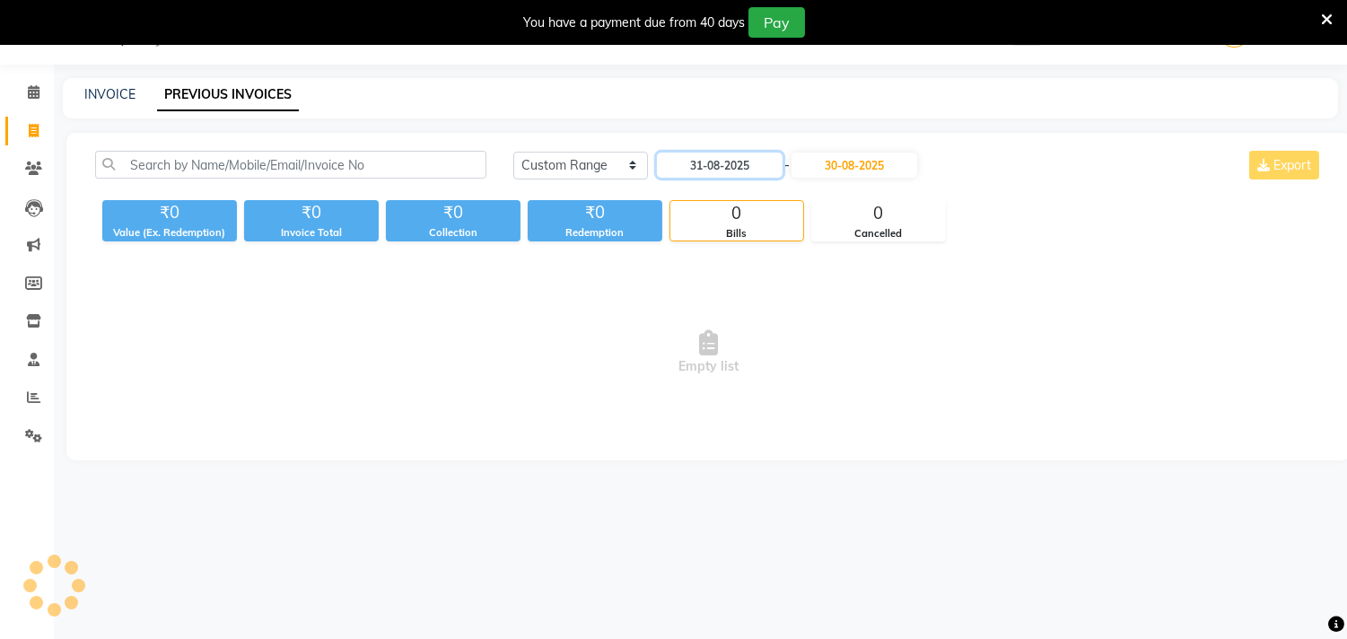
scroll to position [45, 0]
drag, startPoint x: 892, startPoint y: 163, endPoint x: 888, endPoint y: 176, distance: 13.1
click at [891, 168] on input "30-08-2025" at bounding box center [854, 165] width 126 height 25
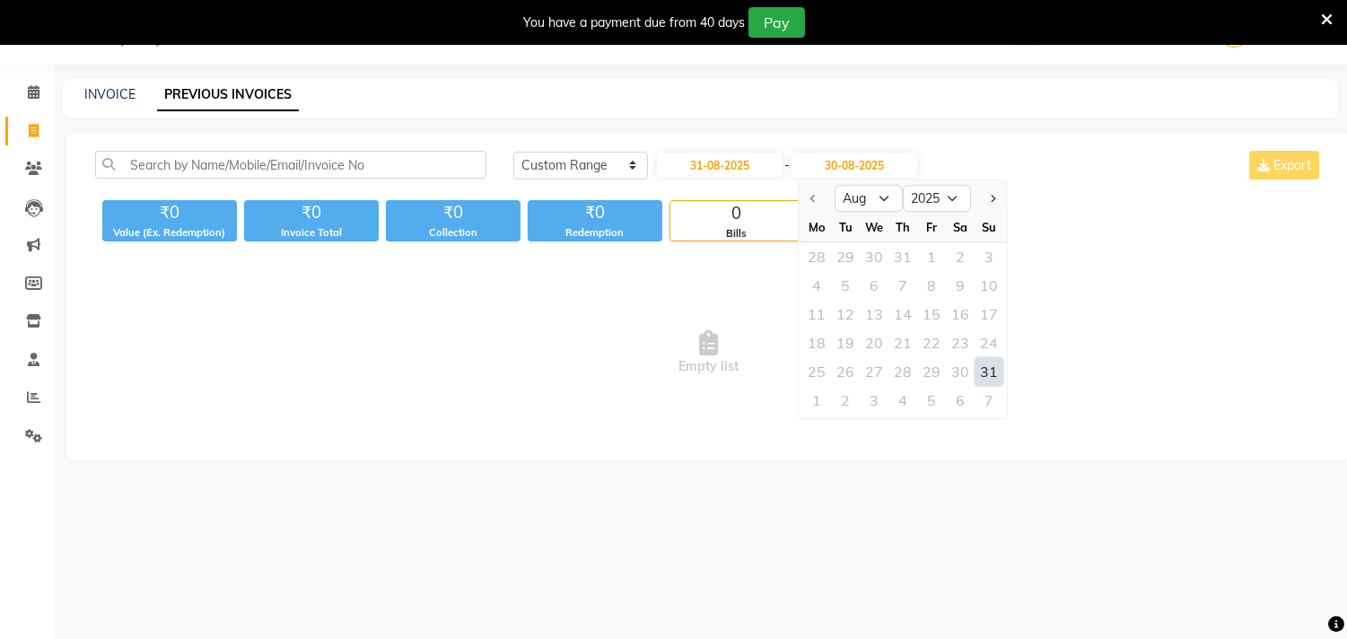
click at [982, 370] on div "31" at bounding box center [988, 371] width 29 height 29
type input "31-08-2025"
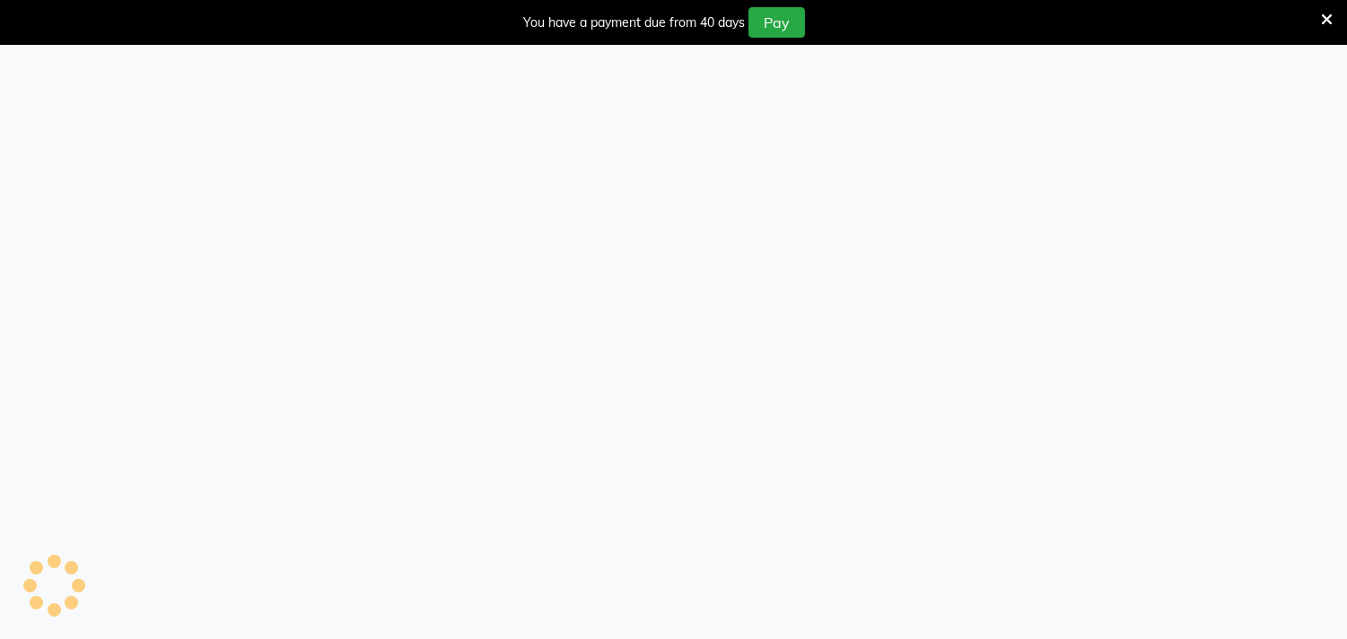
select select "service"
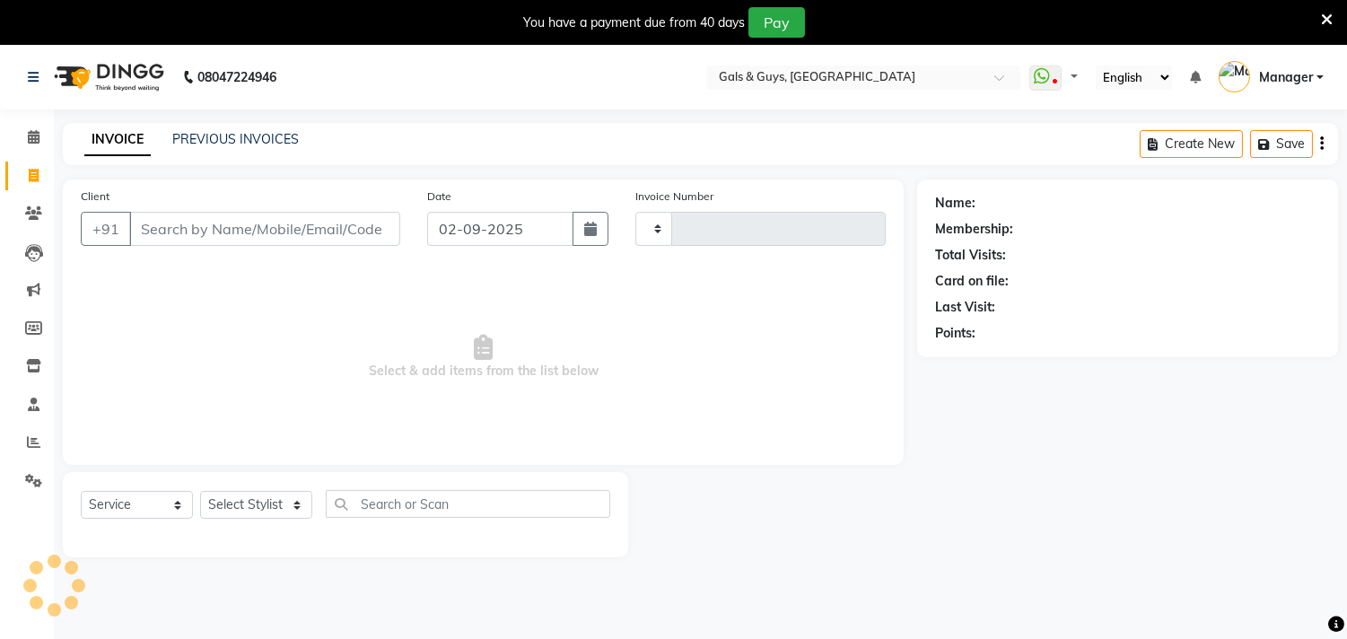
type input "0729"
select select "7505"
